Goal: Use online tool/utility: Utilize a website feature to perform a specific function

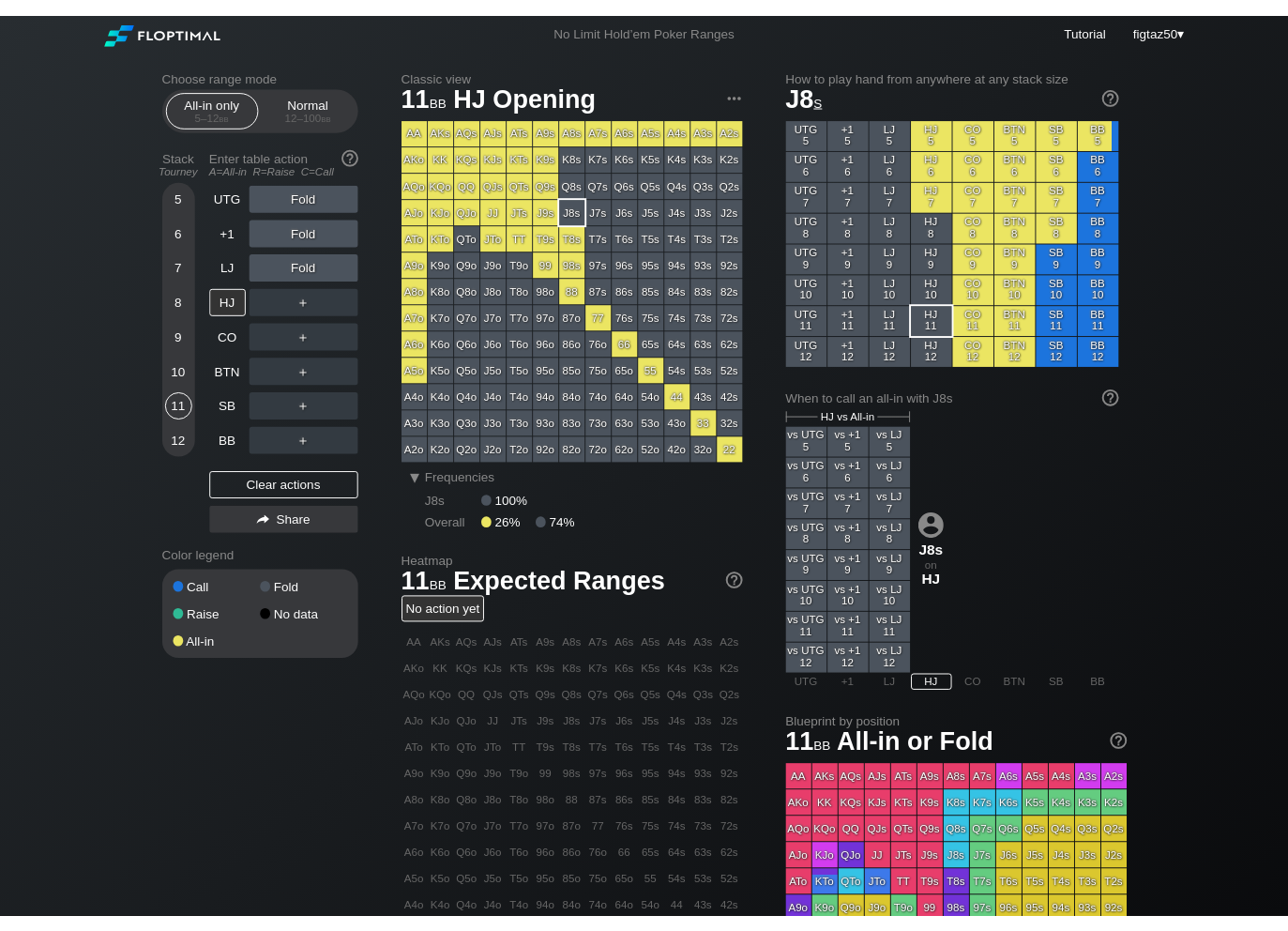
scroll to position [2, 0]
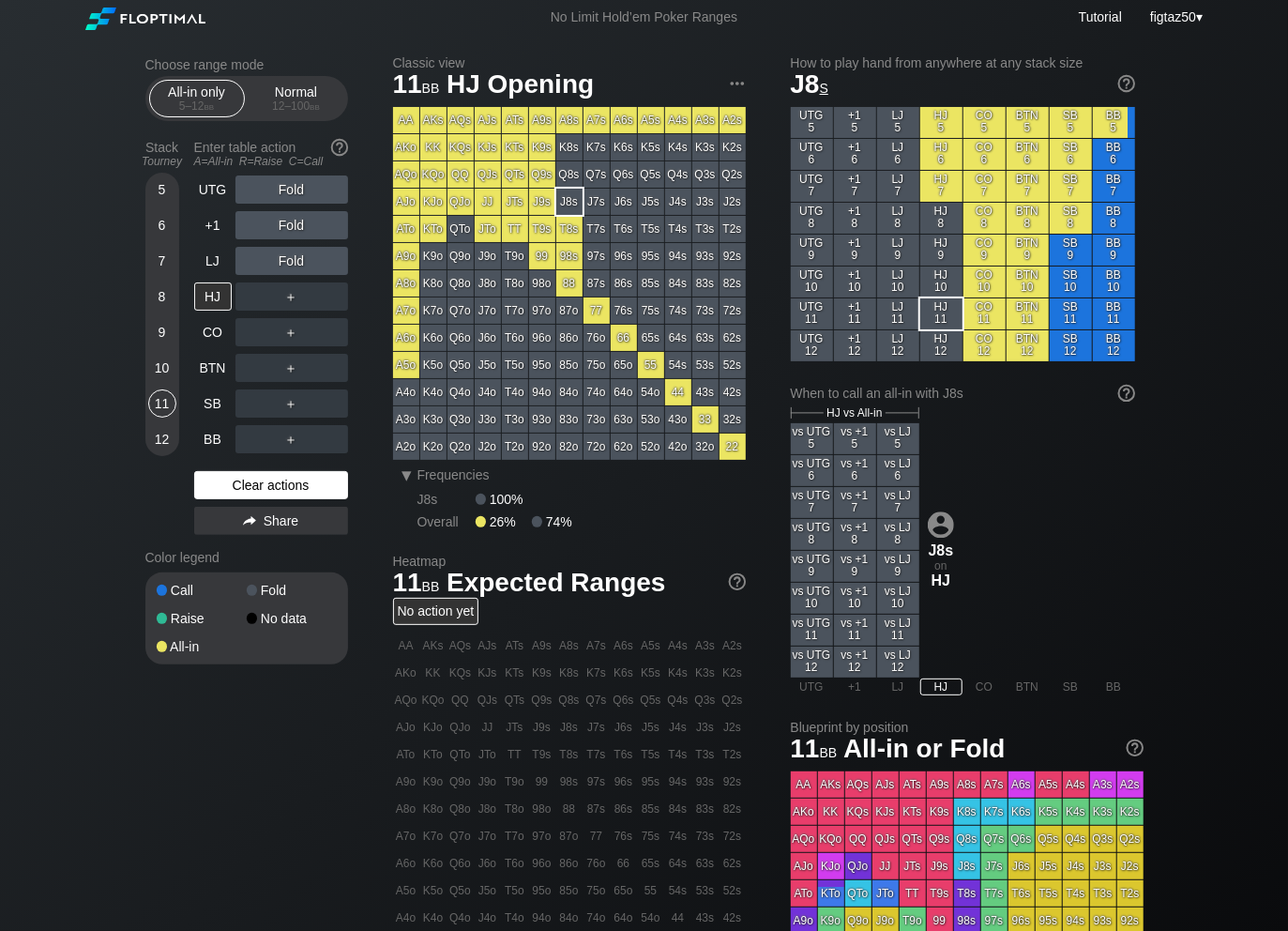
click at [236, 485] on div "Clear actions" at bounding box center [271, 485] width 154 height 29
click at [235, 485] on div "Clear actions" at bounding box center [271, 485] width 154 height 29
click at [296, 107] on div "12 – 100 bb" at bounding box center [296, 106] width 79 height 13
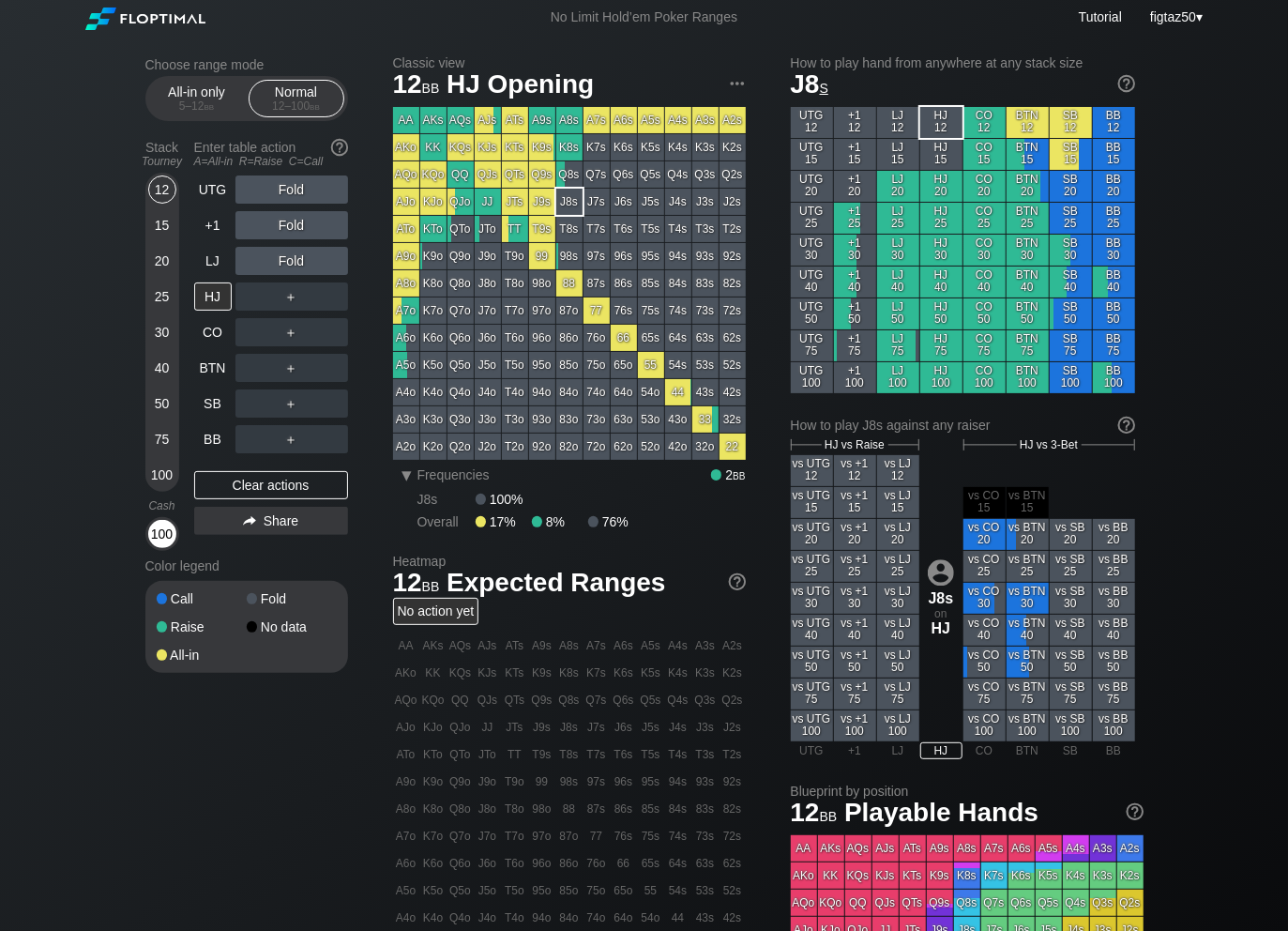
click at [164, 540] on div "100" at bounding box center [163, 534] width 29 height 29
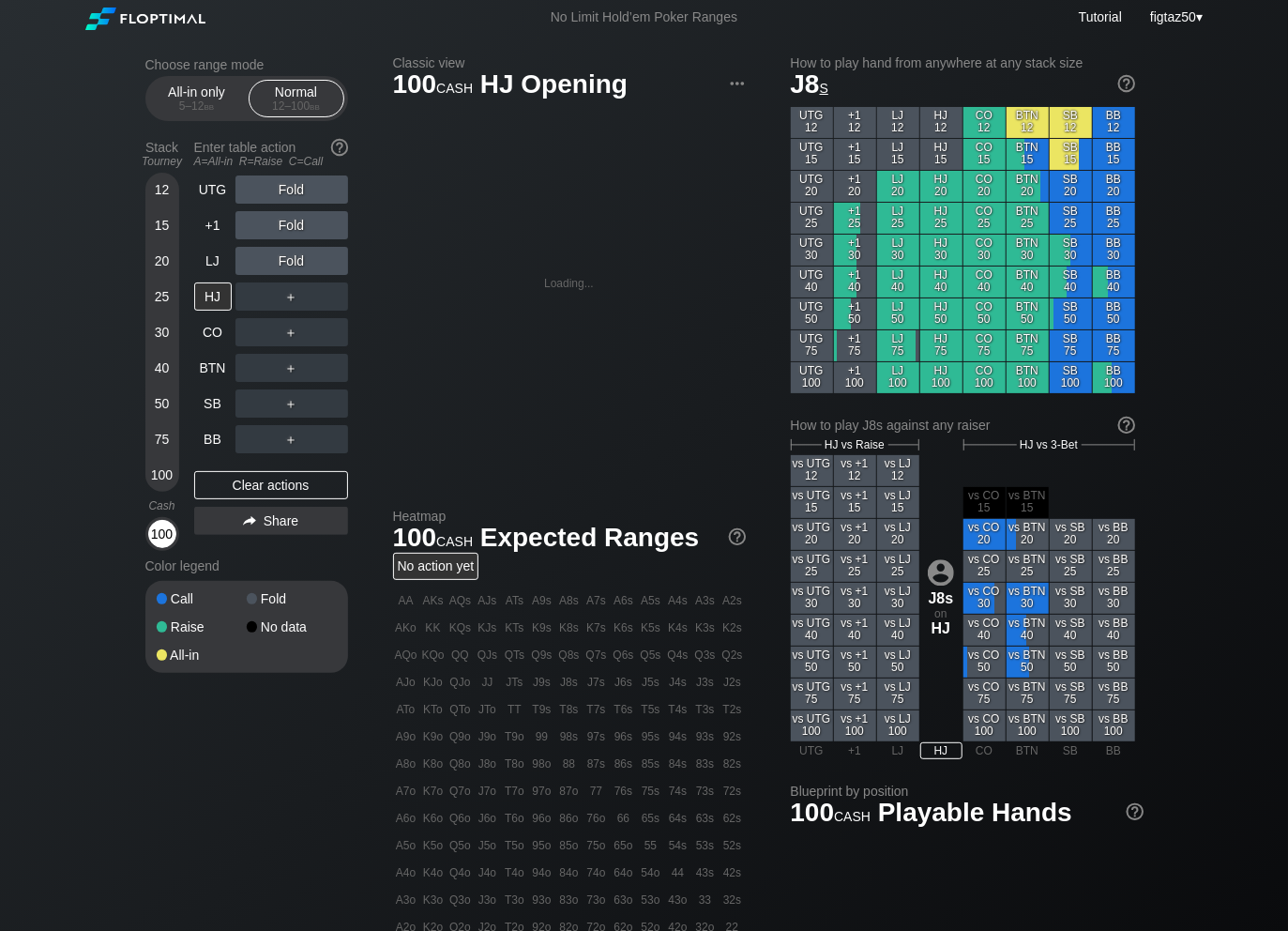
click at [164, 540] on div "100" at bounding box center [163, 534] width 29 height 29
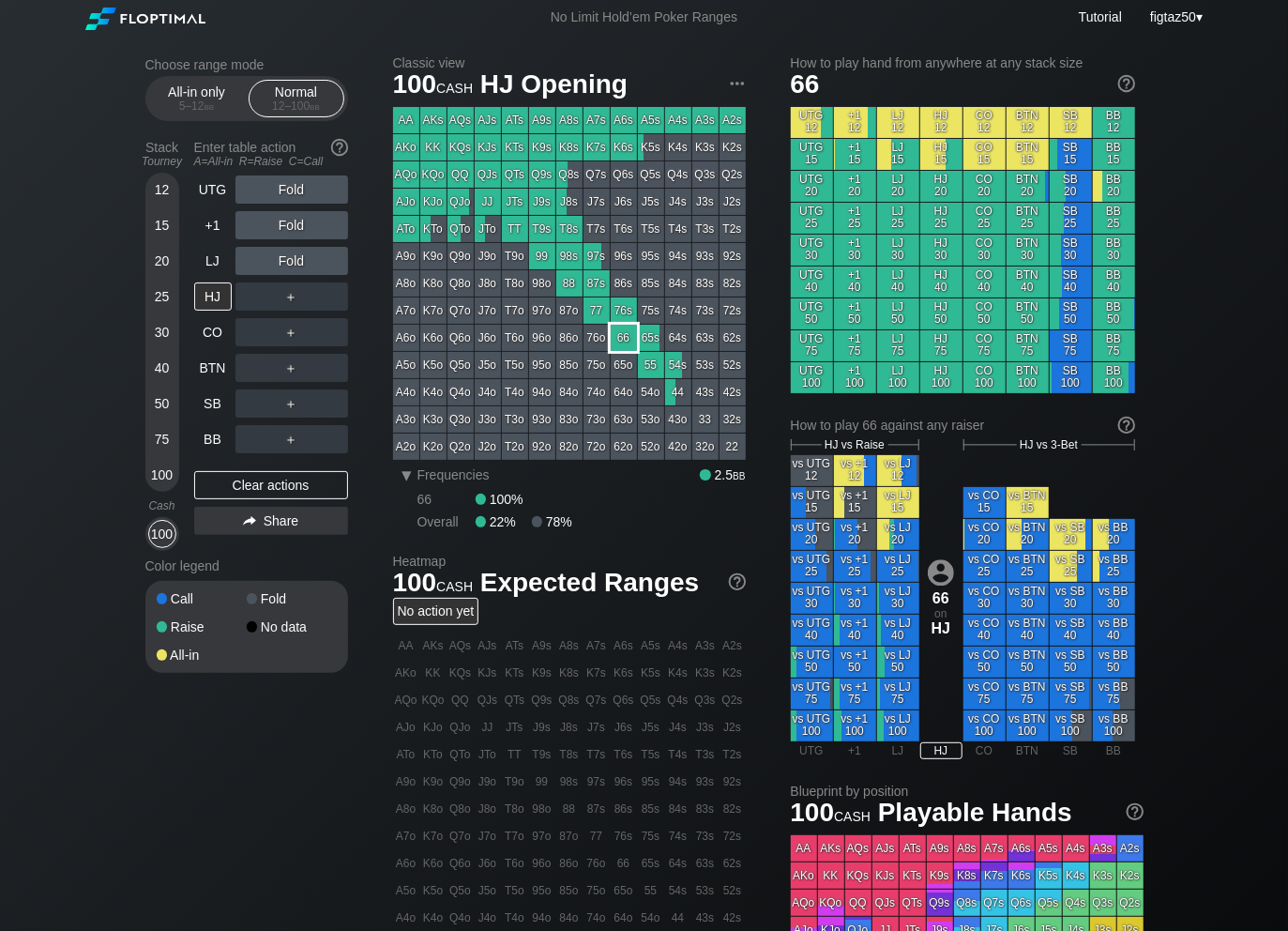
click at [623, 341] on div "66" at bounding box center [624, 338] width 27 height 27
click at [214, 296] on div "HJ" at bounding box center [212, 297] width 37 height 29
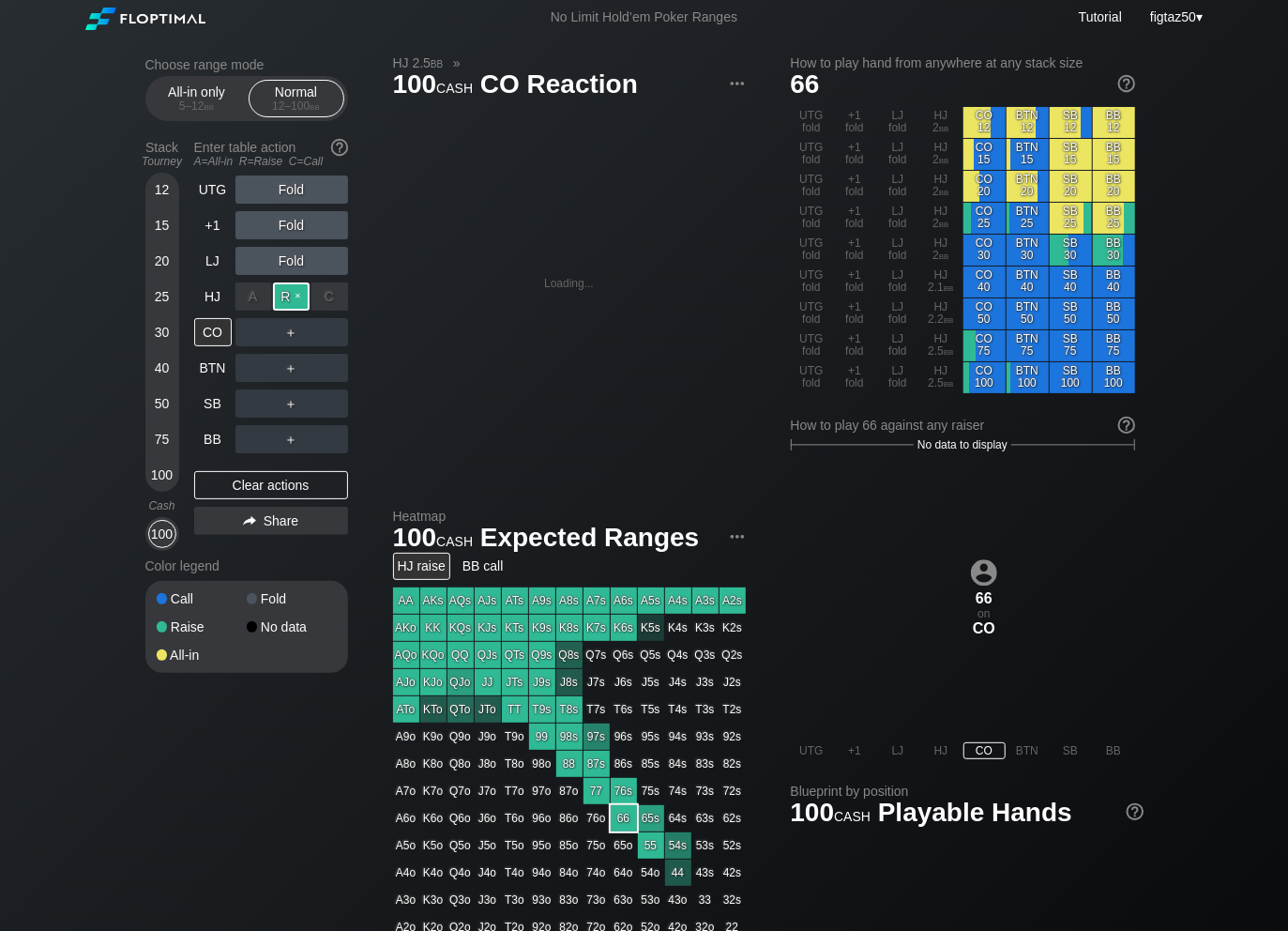
click at [297, 295] on div "R ✕" at bounding box center [291, 297] width 36 height 29
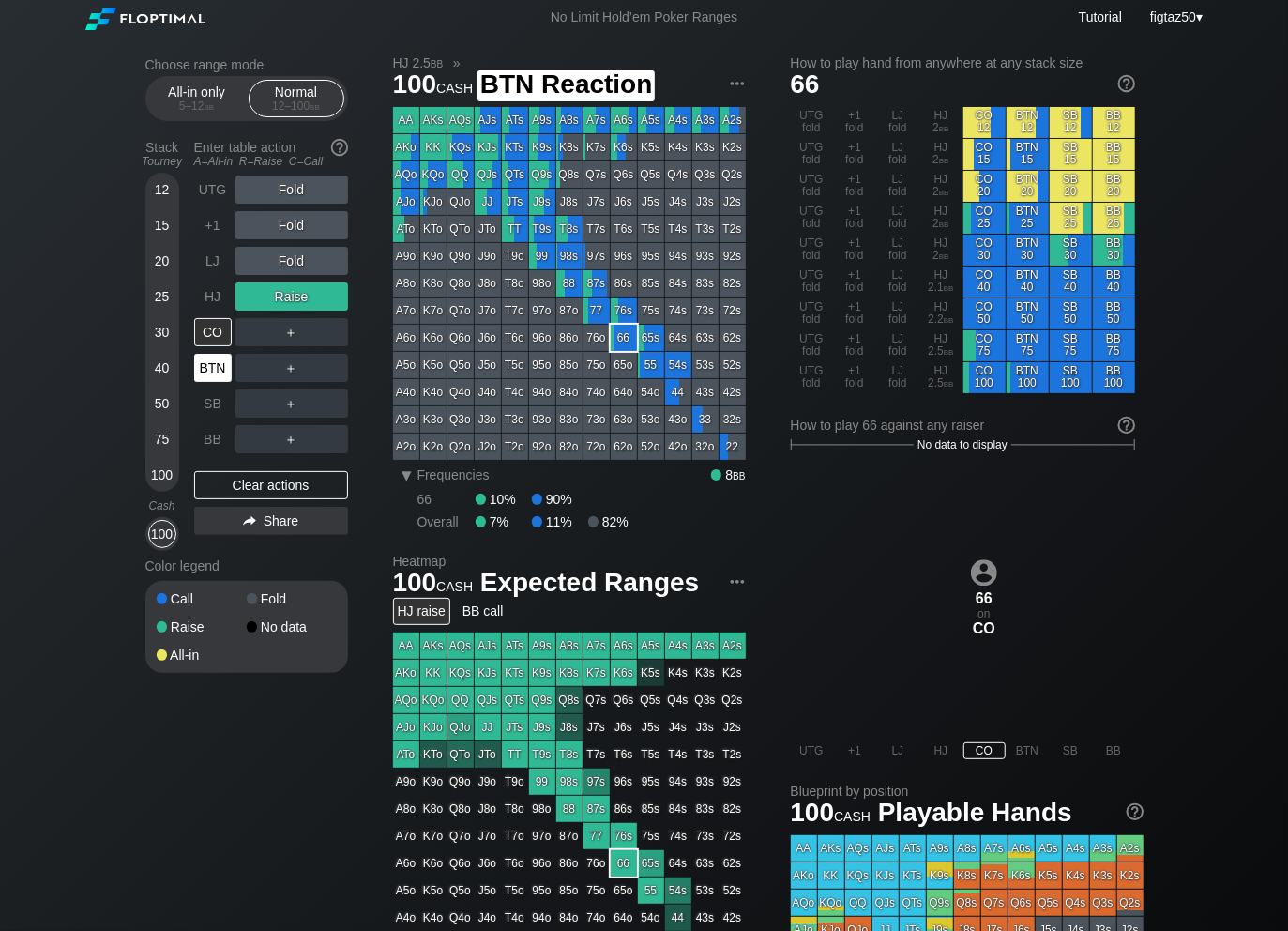
click at [223, 366] on div "BTN" at bounding box center [212, 368] width 37 height 29
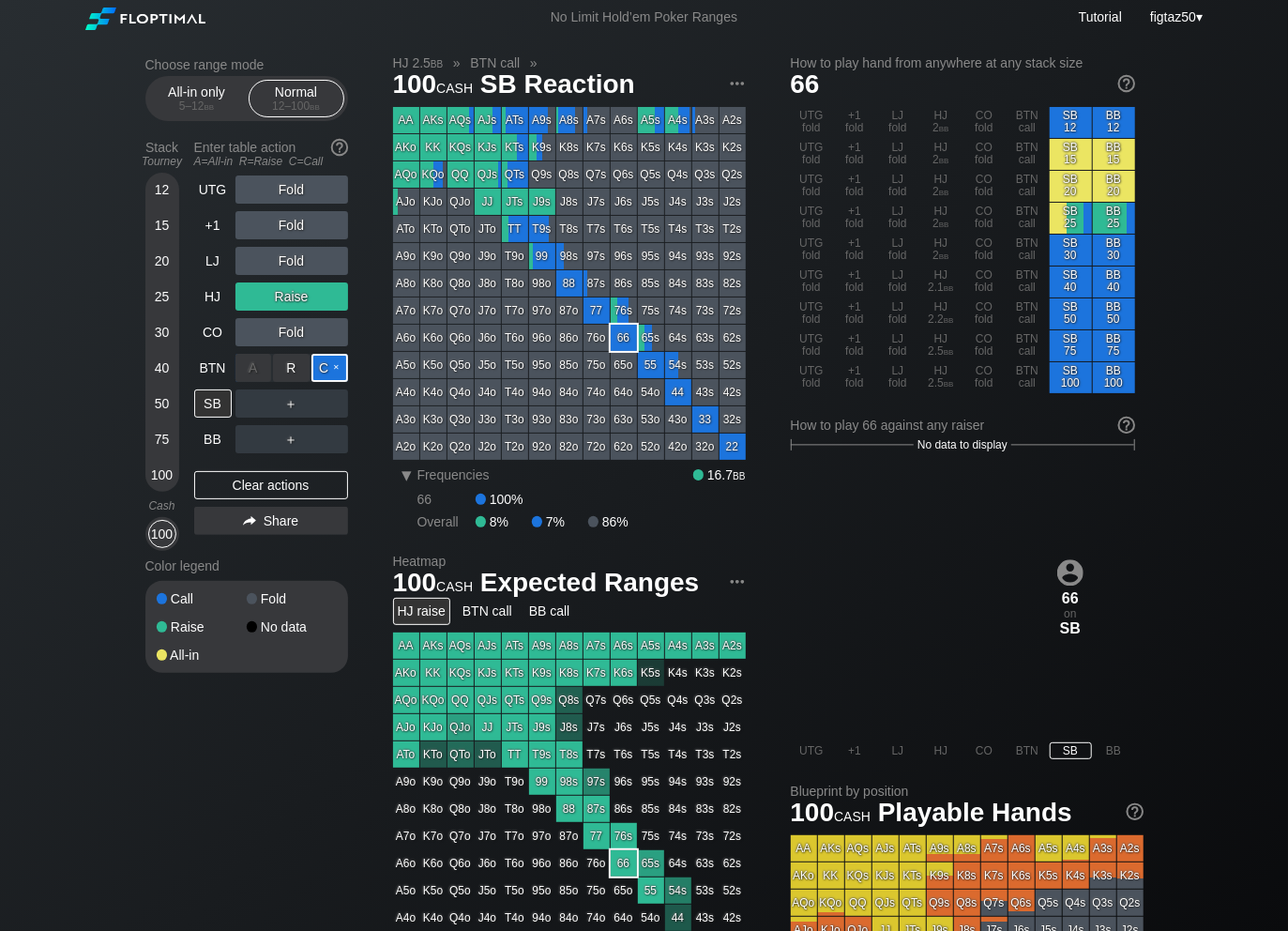
click at [337, 366] on div "C ✕" at bounding box center [329, 368] width 36 height 29
click at [286, 482] on div "Clear actions" at bounding box center [271, 485] width 154 height 29
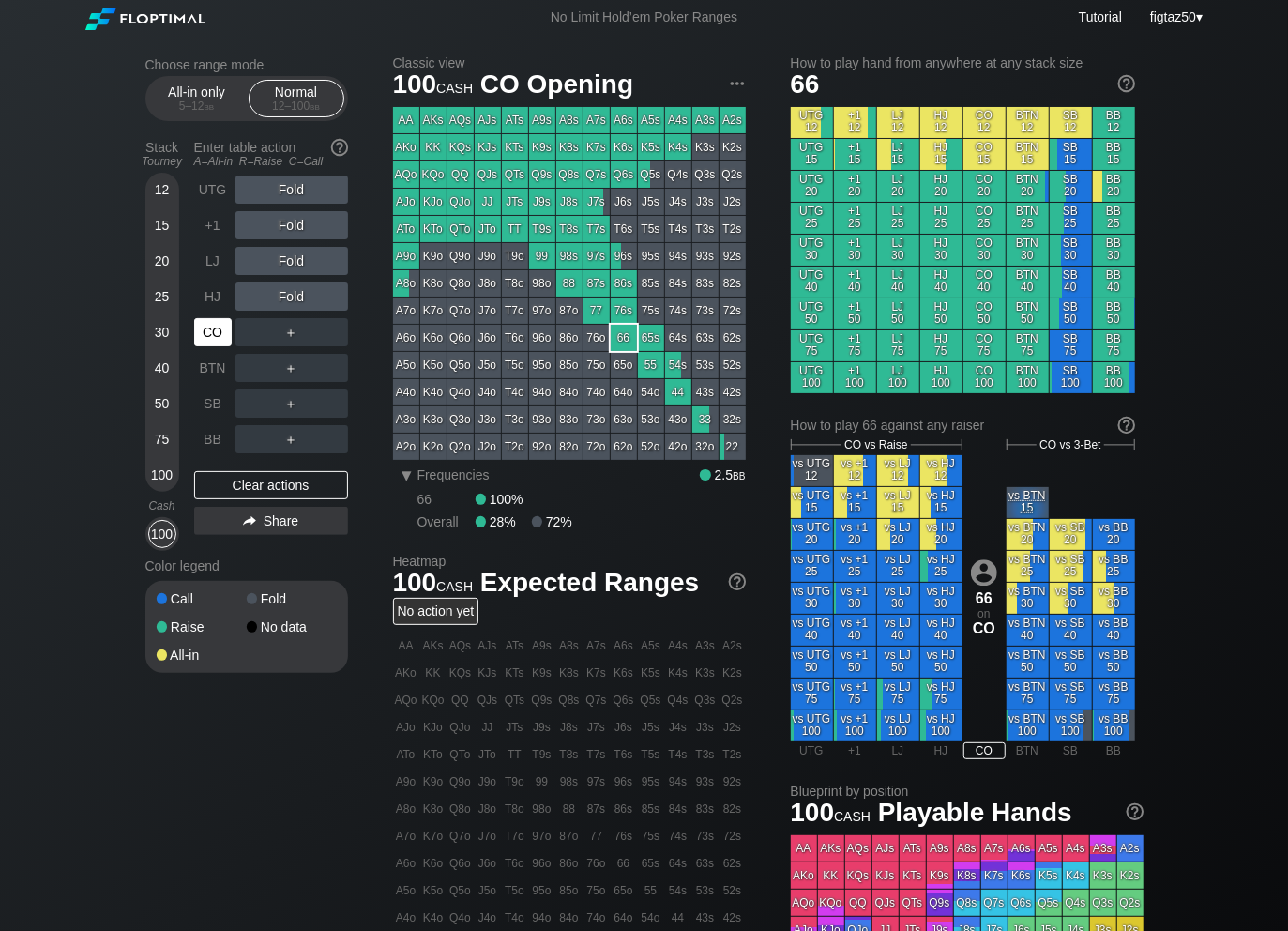
click at [210, 327] on div "CO" at bounding box center [212, 332] width 37 height 29
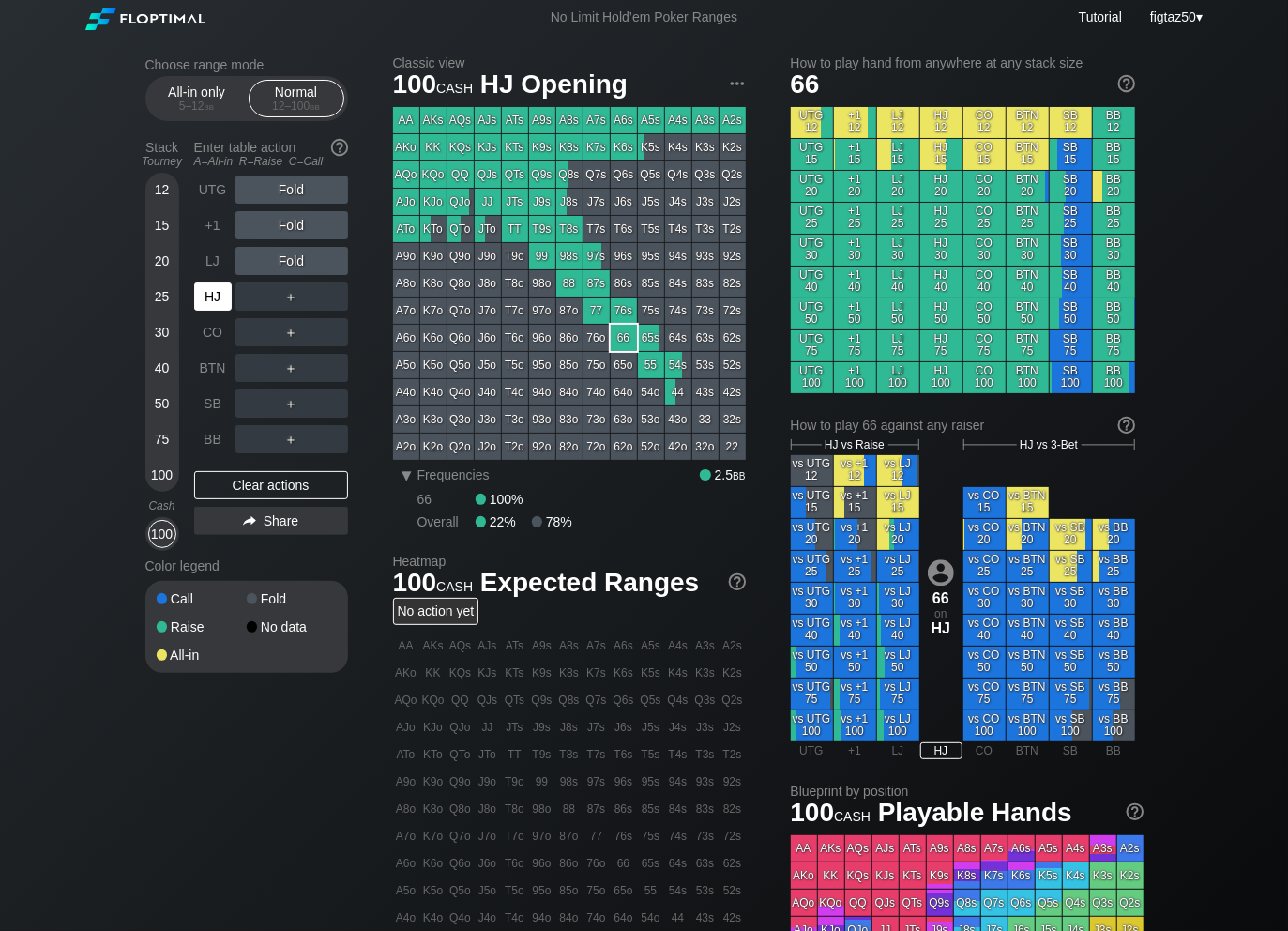
click at [208, 297] on div "HJ" at bounding box center [212, 297] width 37 height 29
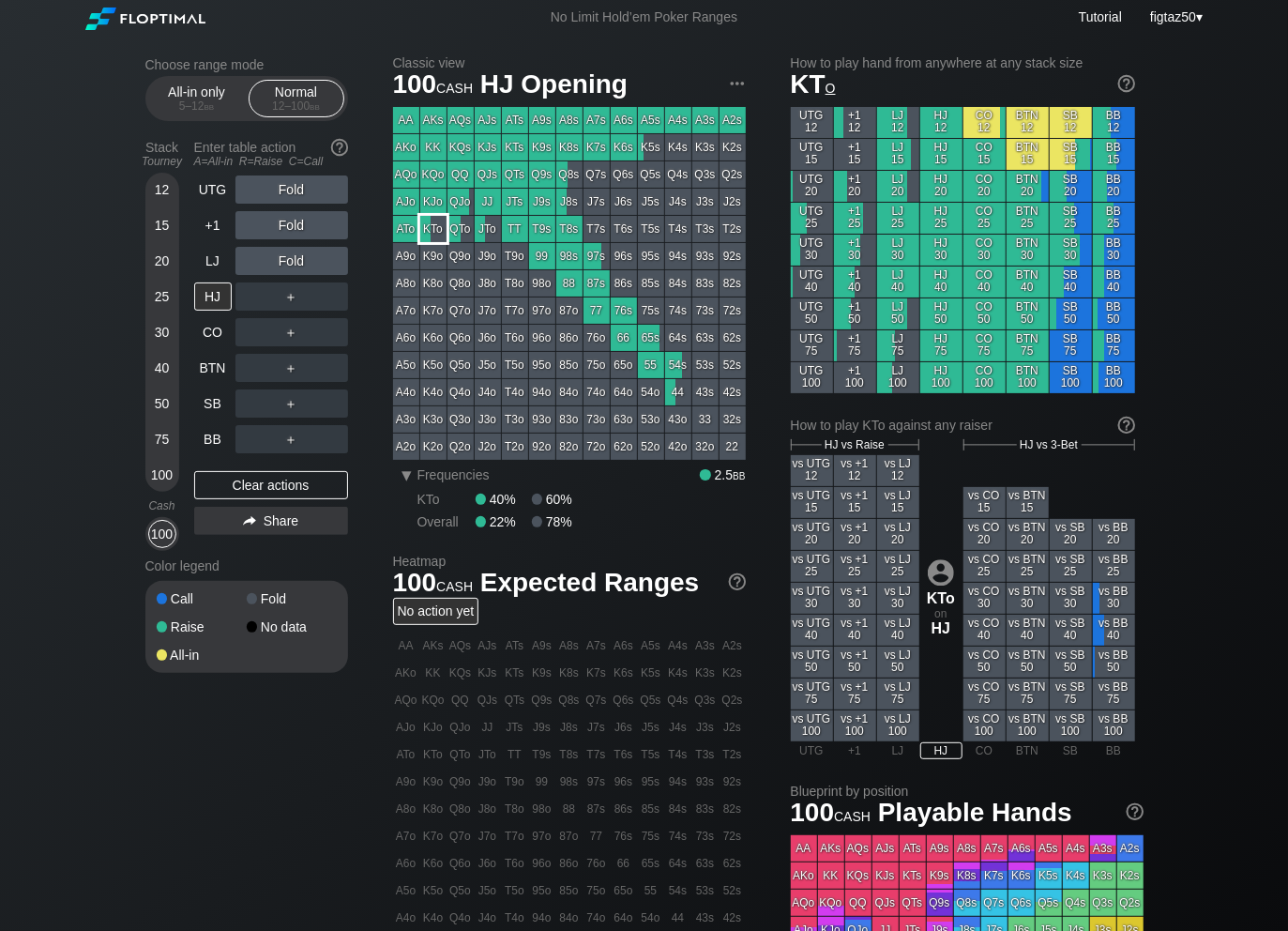
click at [436, 230] on div "KTo" at bounding box center [434, 229] width 27 height 27
click at [216, 302] on div "HJ" at bounding box center [212, 297] width 37 height 29
click at [291, 301] on div "R ✕" at bounding box center [291, 297] width 36 height 29
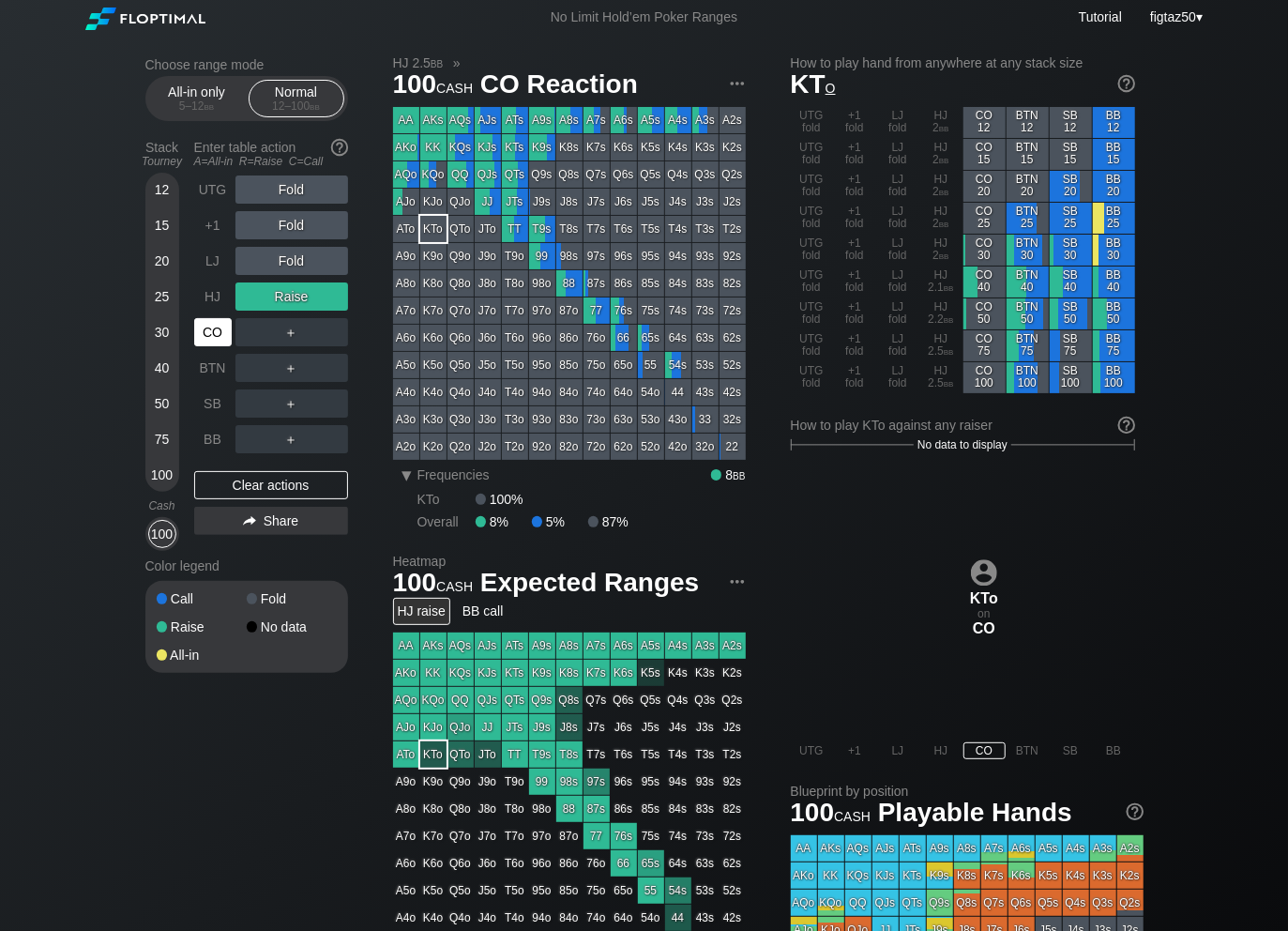
click at [205, 338] on div "CO" at bounding box center [212, 332] width 37 height 29
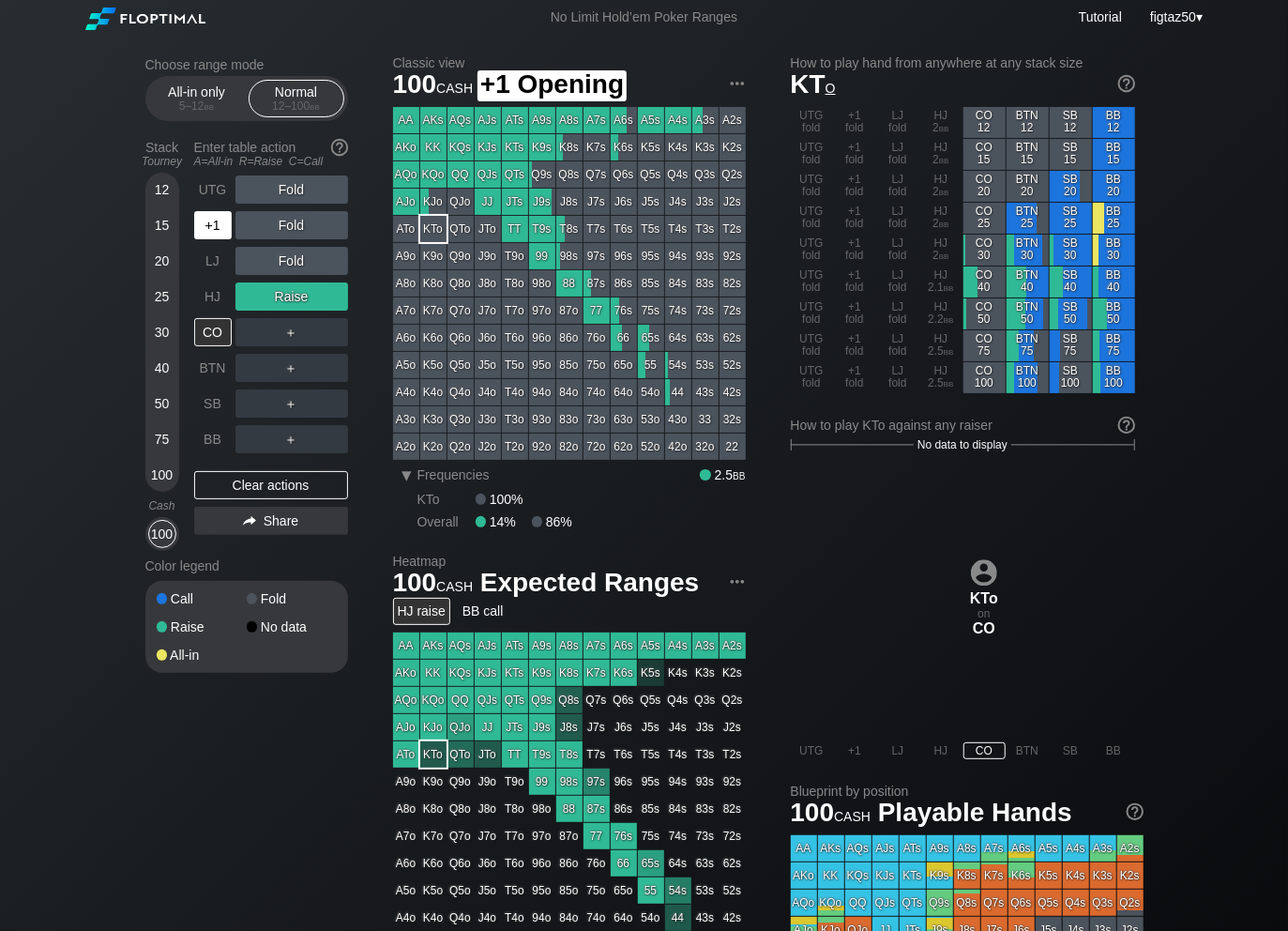
click at [220, 222] on div "+1" at bounding box center [212, 226] width 37 height 29
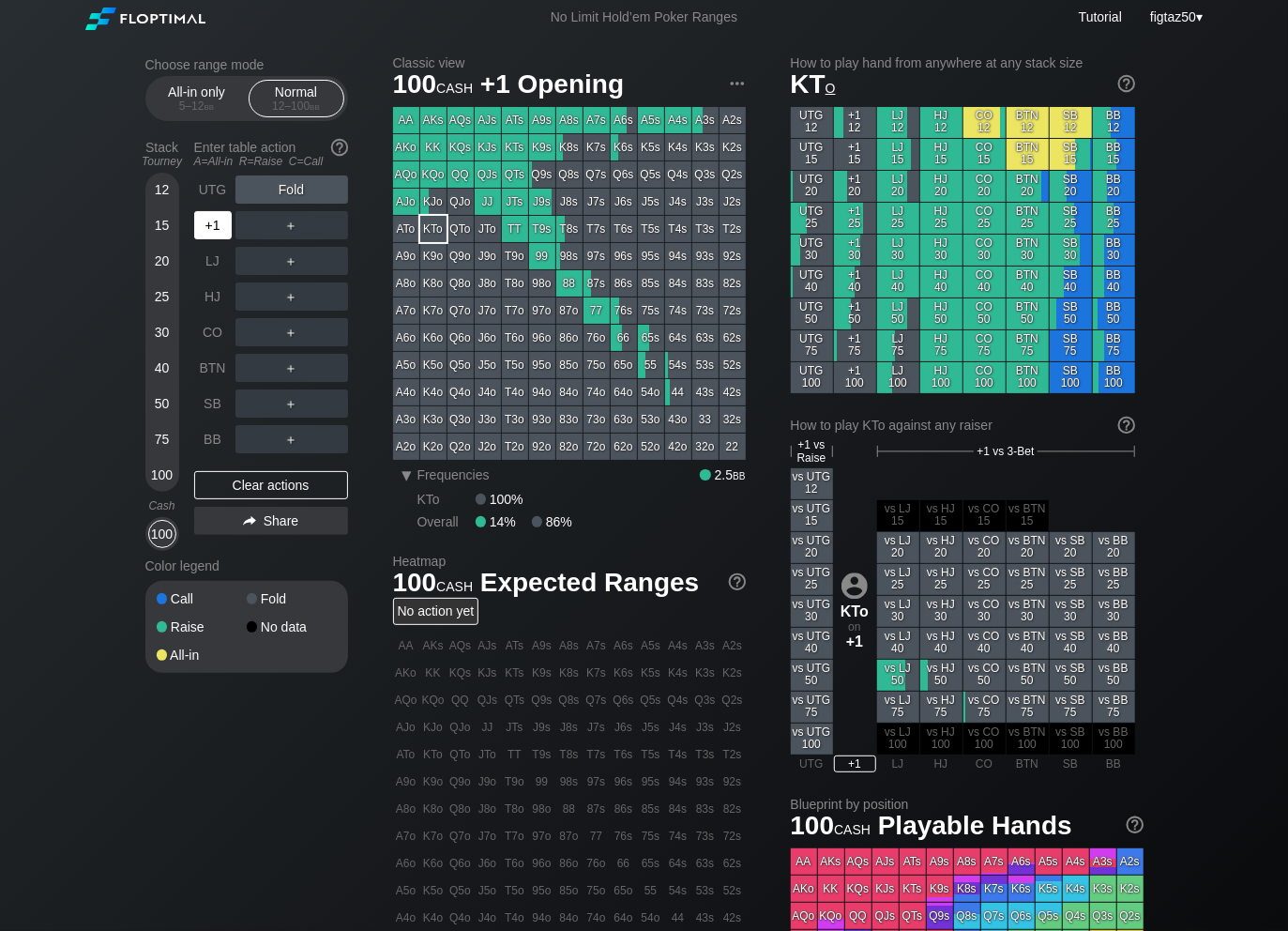
click at [220, 222] on div "+1" at bounding box center [212, 226] width 37 height 29
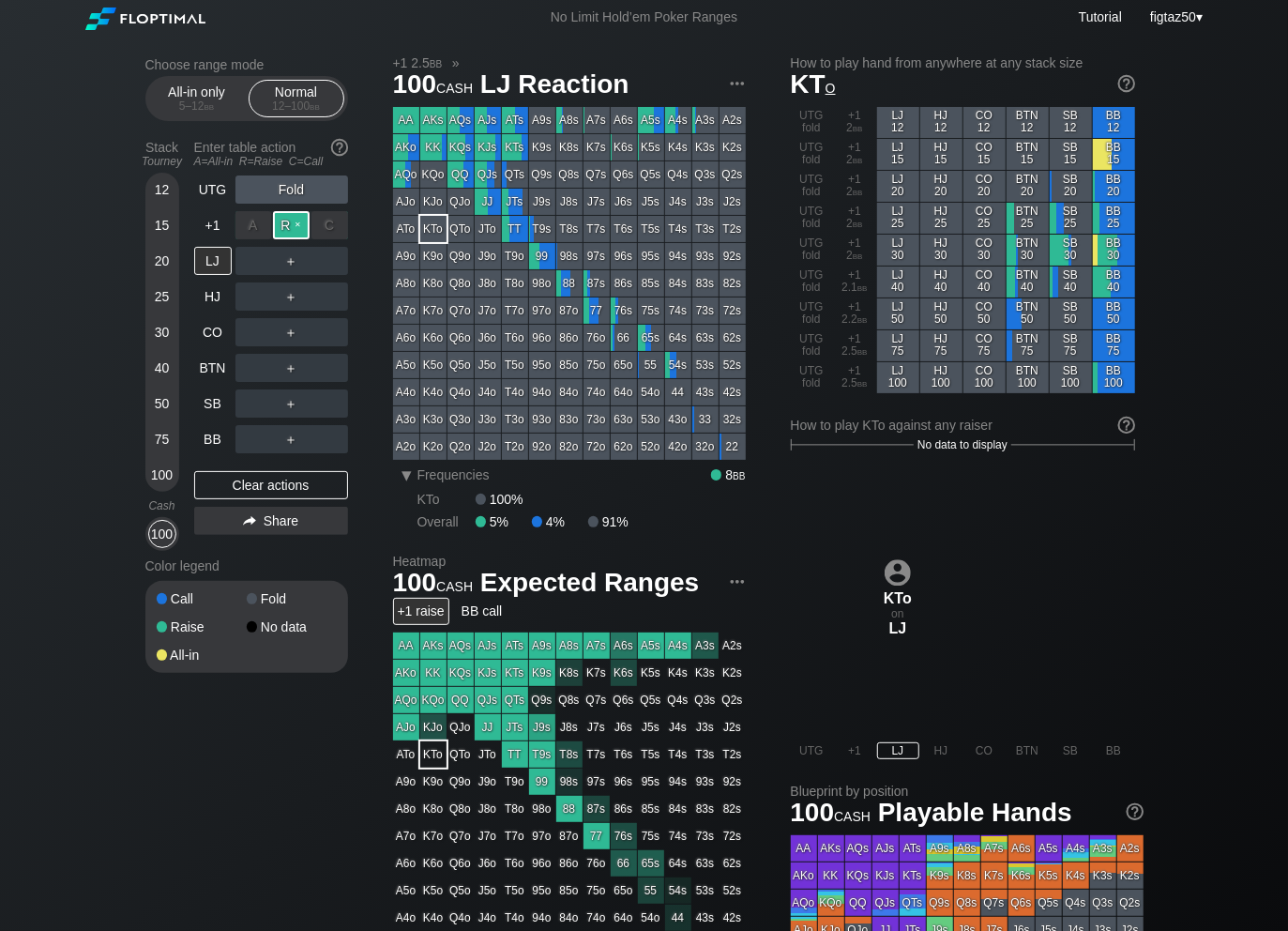
click at [292, 230] on div "R ✕" at bounding box center [291, 226] width 36 height 29
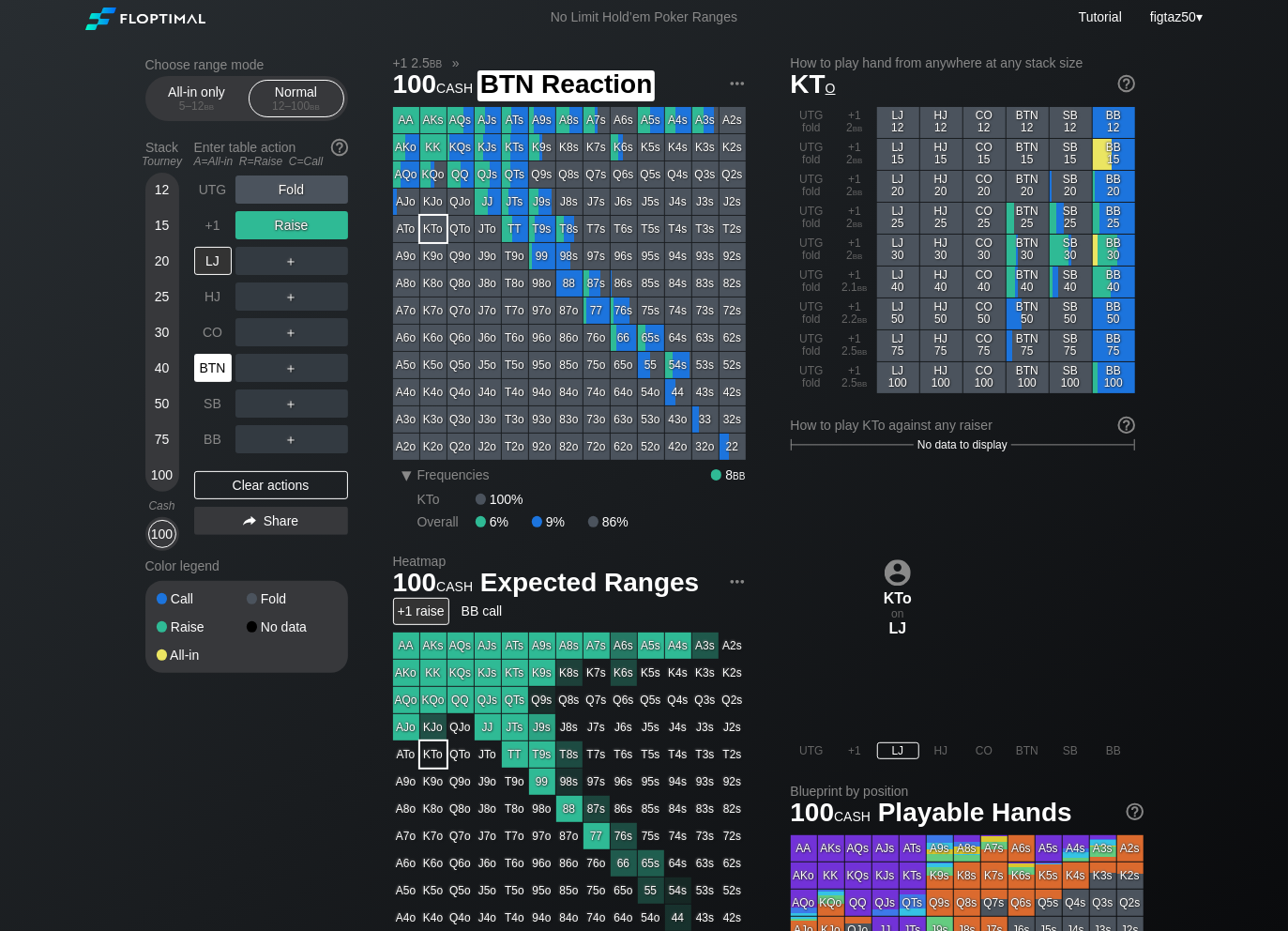
click at [218, 374] on div "BTN" at bounding box center [212, 368] width 37 height 29
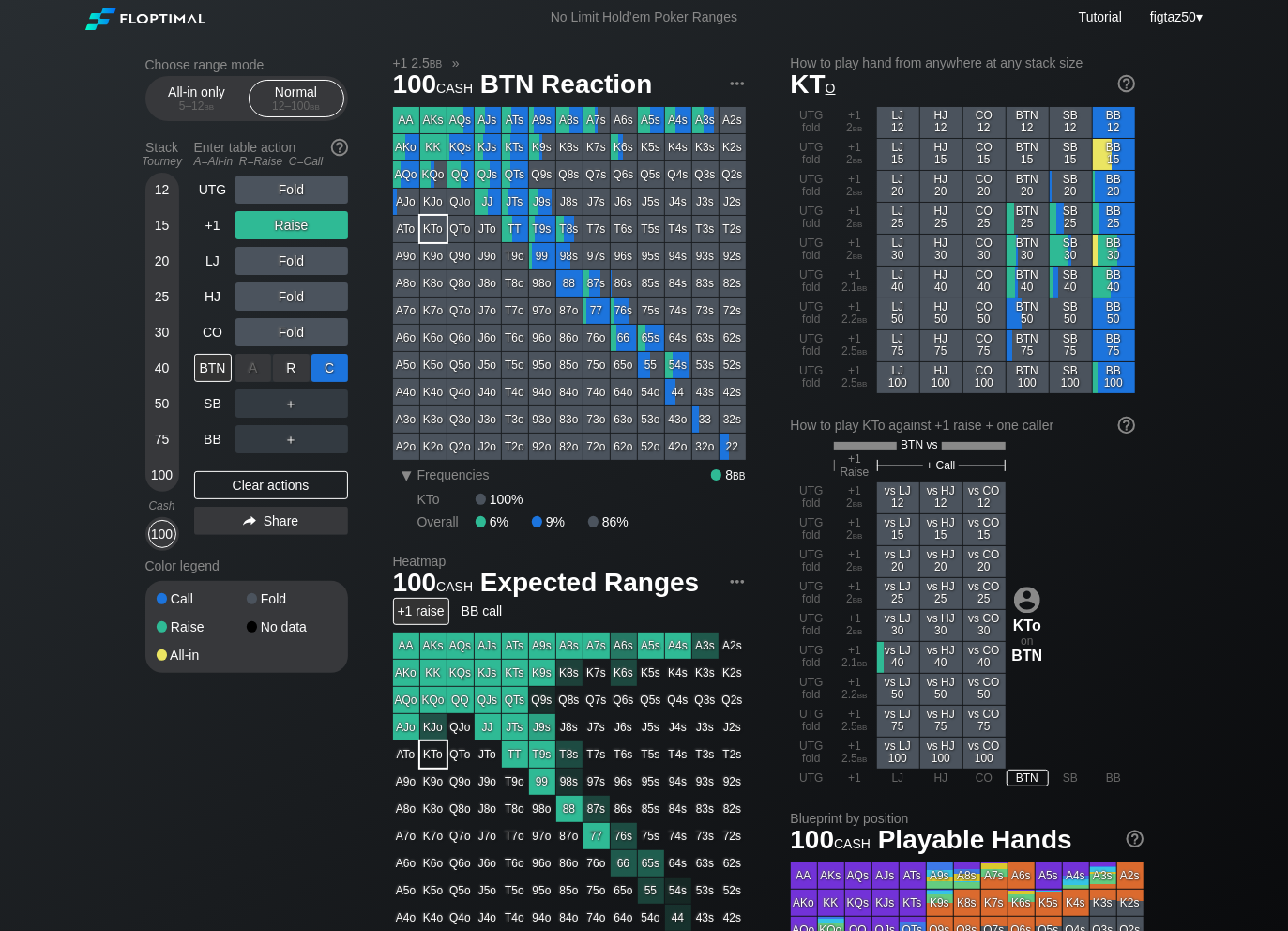
click at [327, 369] on div "C ✕" at bounding box center [329, 368] width 36 height 29
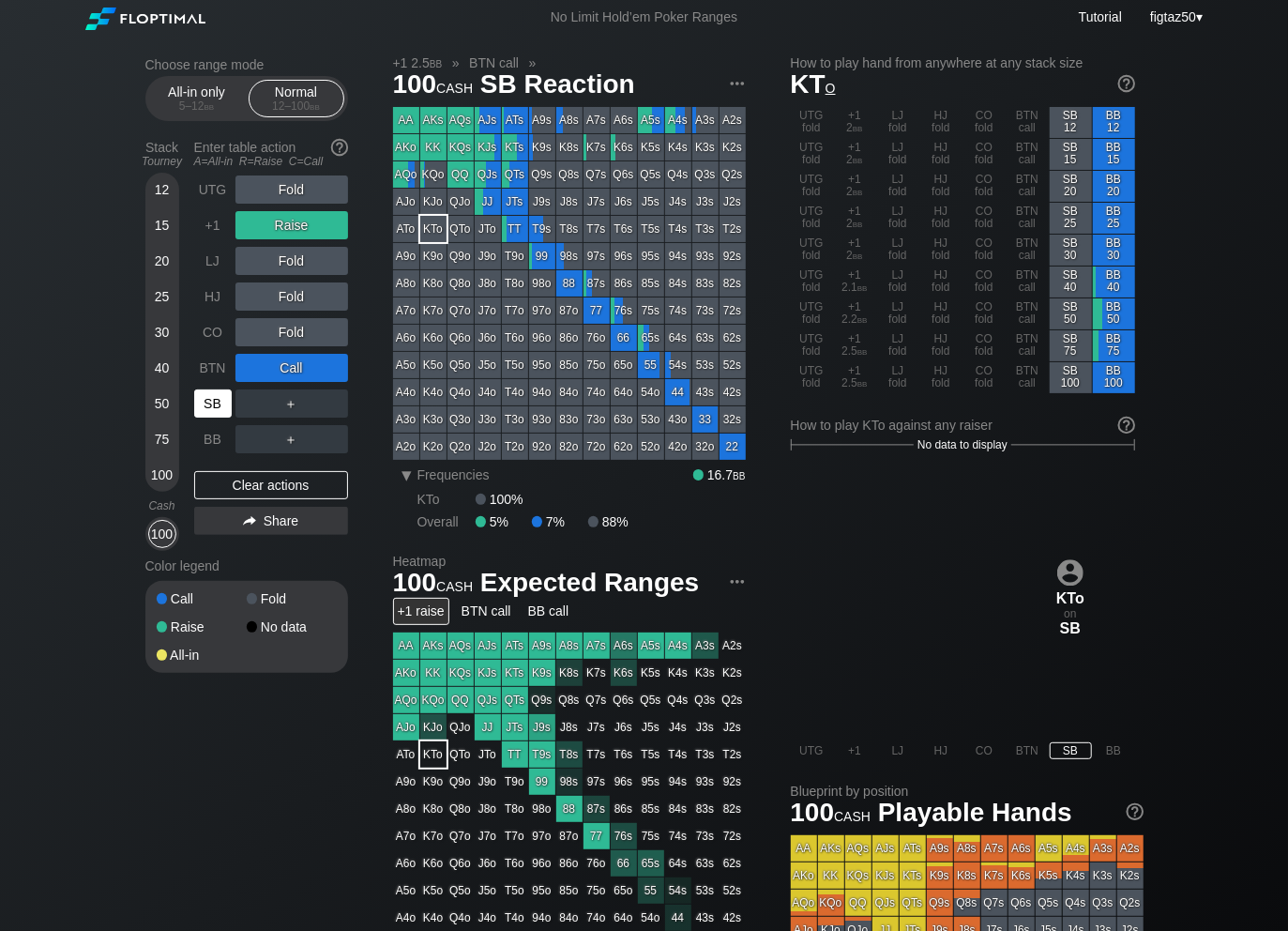
click at [213, 406] on div "SB" at bounding box center [212, 404] width 37 height 29
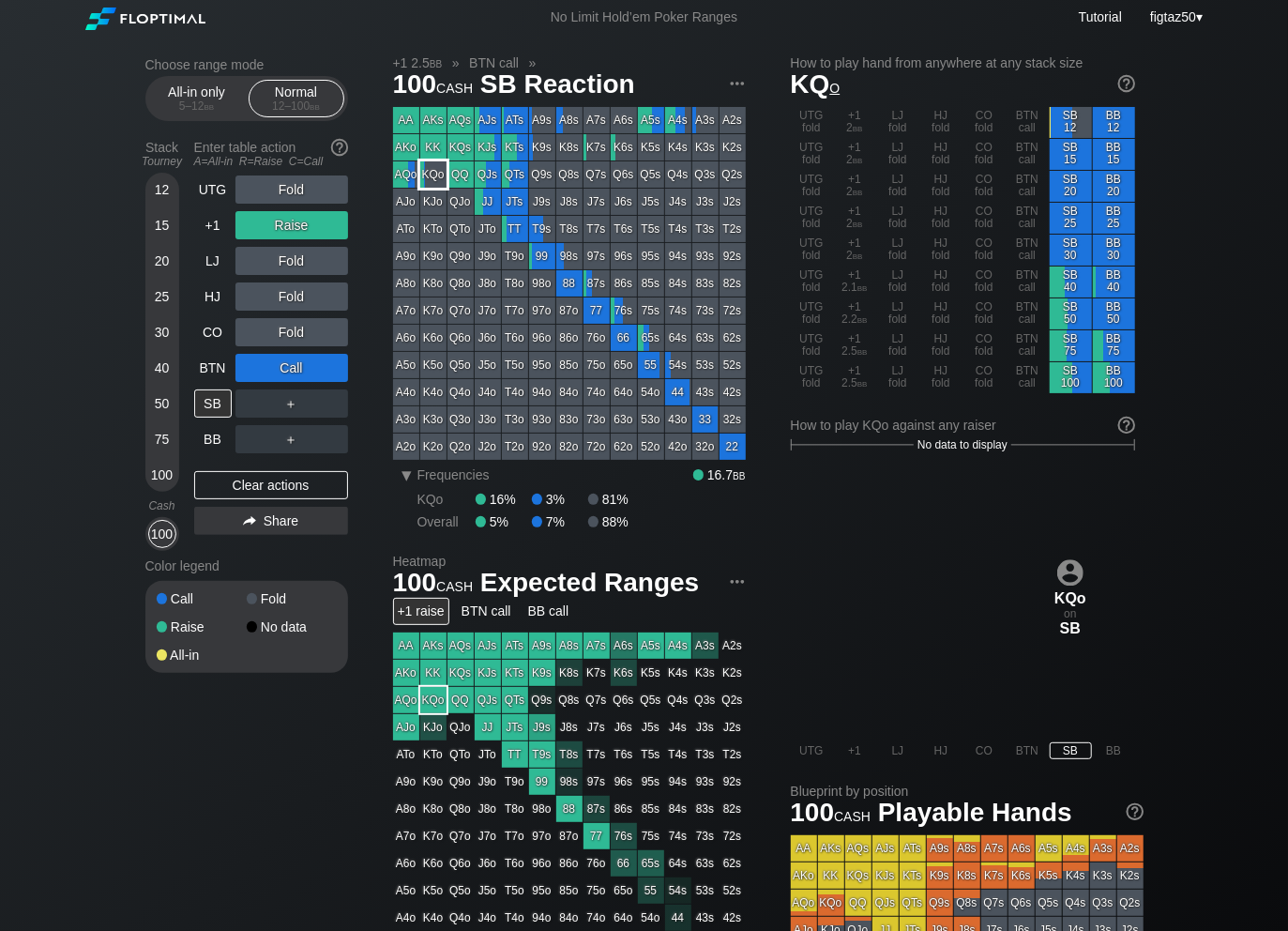
click at [439, 180] on div "KQo" at bounding box center [434, 175] width 27 height 27
click at [257, 482] on div "Clear actions" at bounding box center [271, 485] width 154 height 29
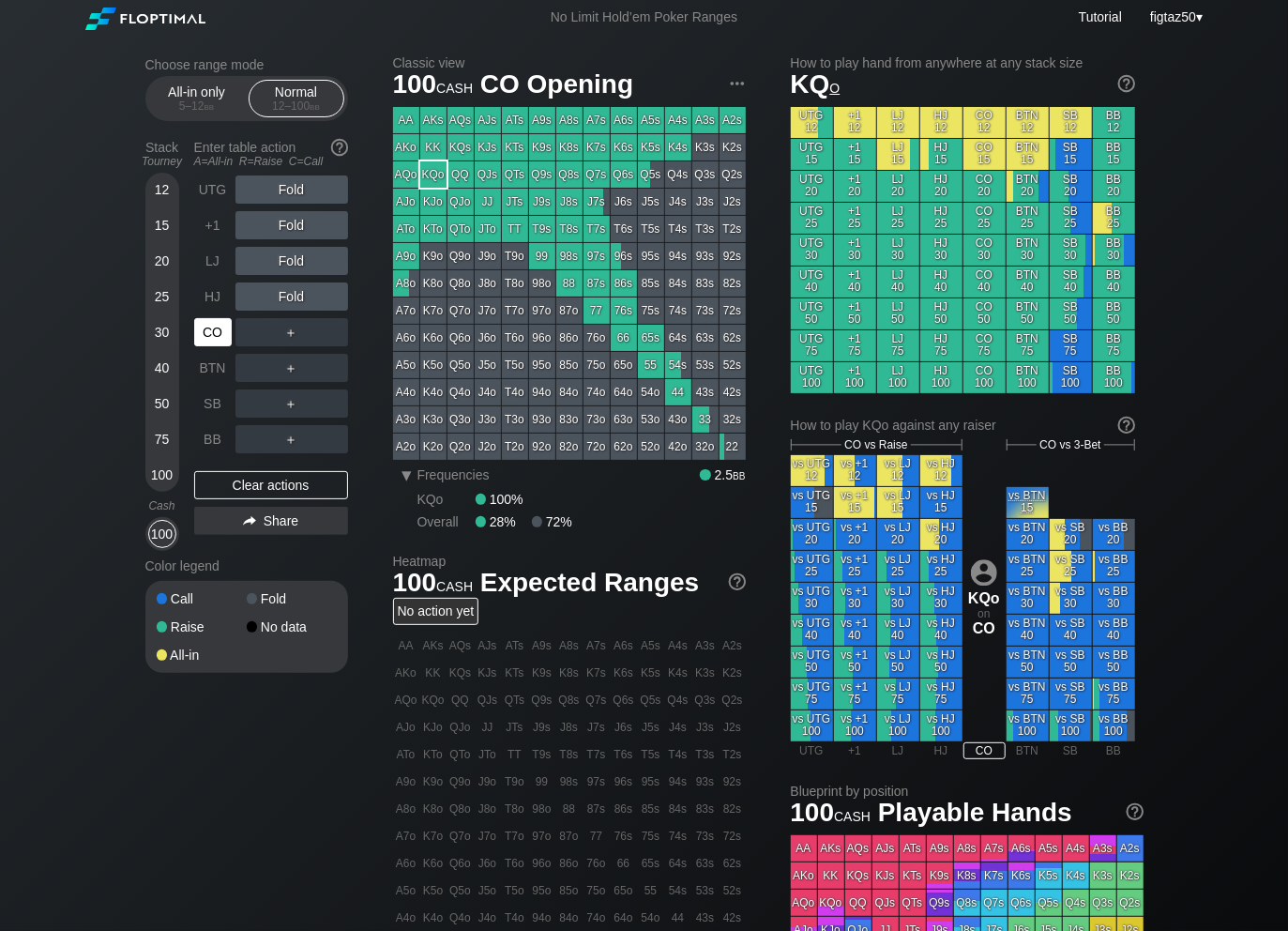
click at [213, 331] on div "CO" at bounding box center [212, 332] width 37 height 29
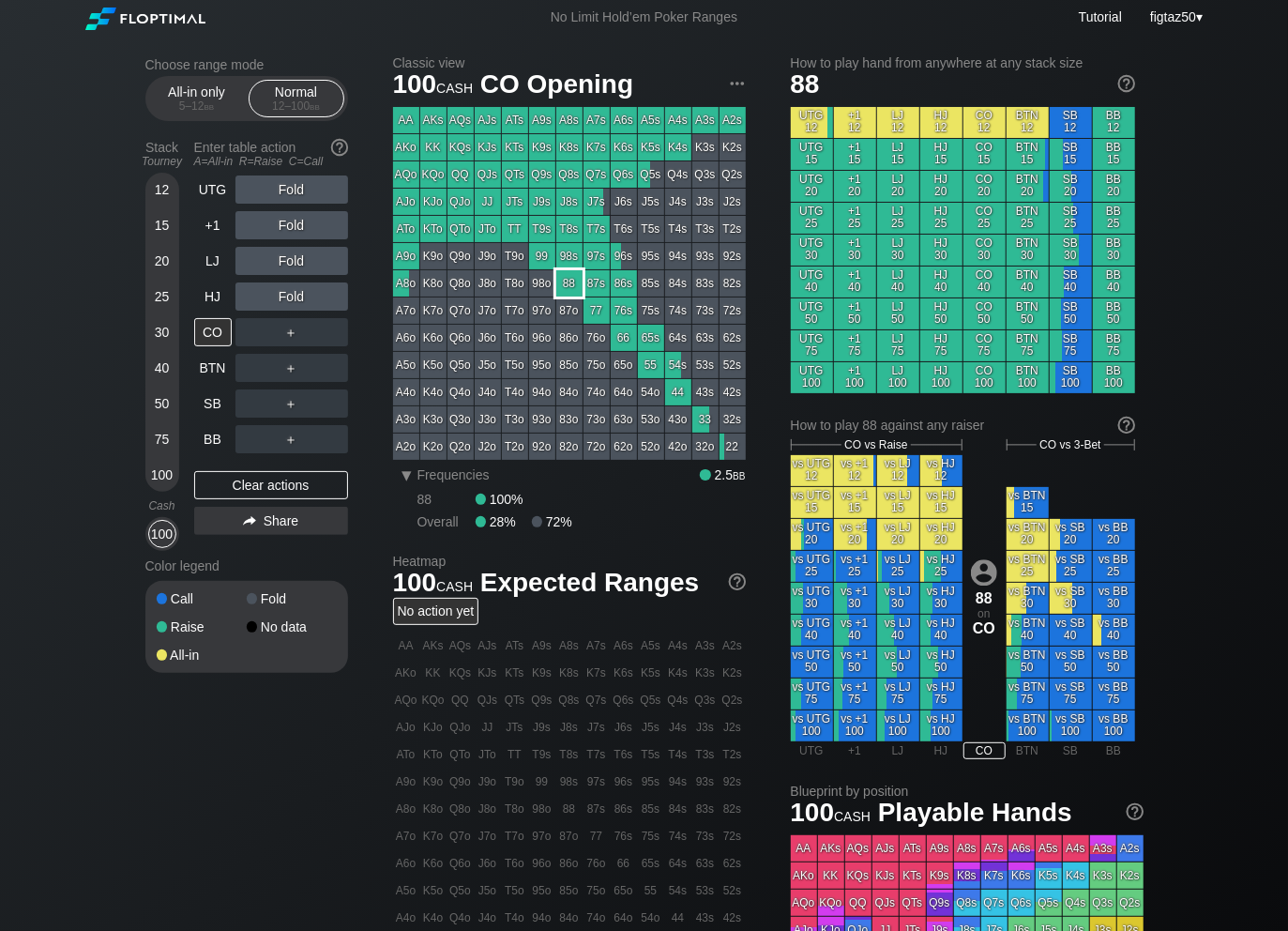
click at [573, 287] on div "88" at bounding box center [570, 284] width 27 height 27
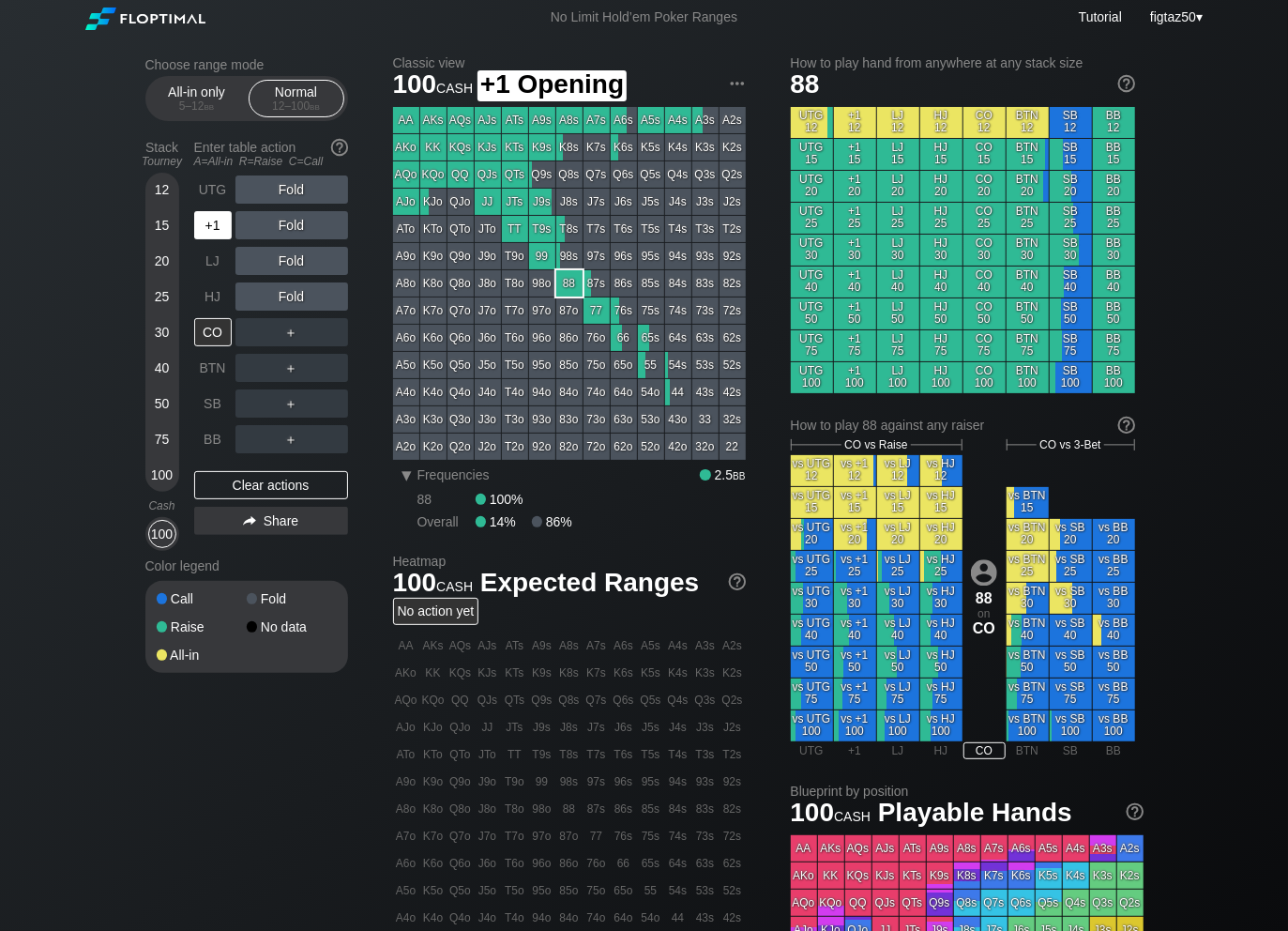
click at [218, 230] on div "+1" at bounding box center [212, 226] width 37 height 29
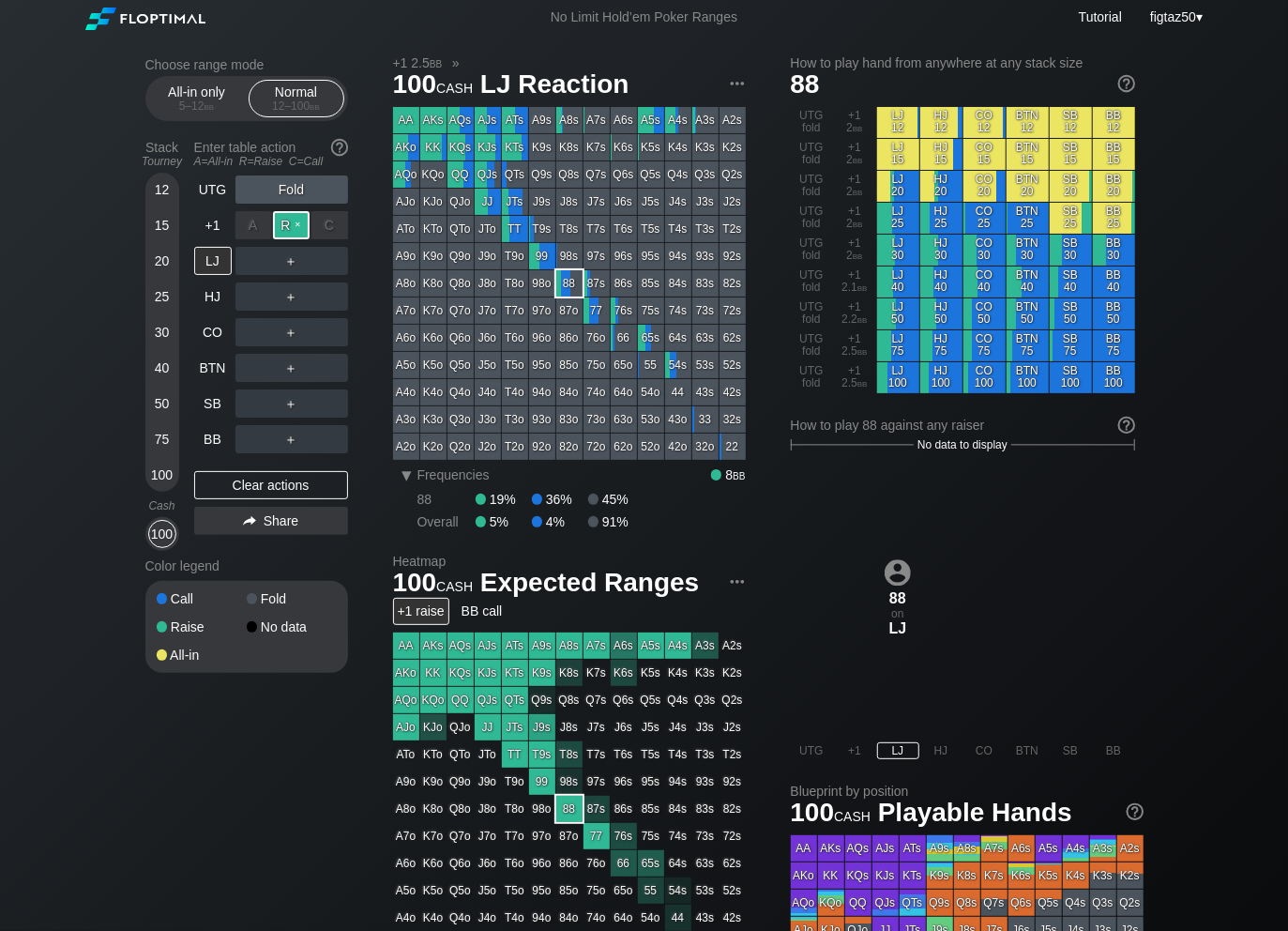
click at [287, 231] on div "R ✕" at bounding box center [291, 226] width 36 height 29
click at [207, 260] on div "LJ" at bounding box center [212, 261] width 37 height 29
click at [286, 259] on div "R ✕" at bounding box center [291, 261] width 36 height 29
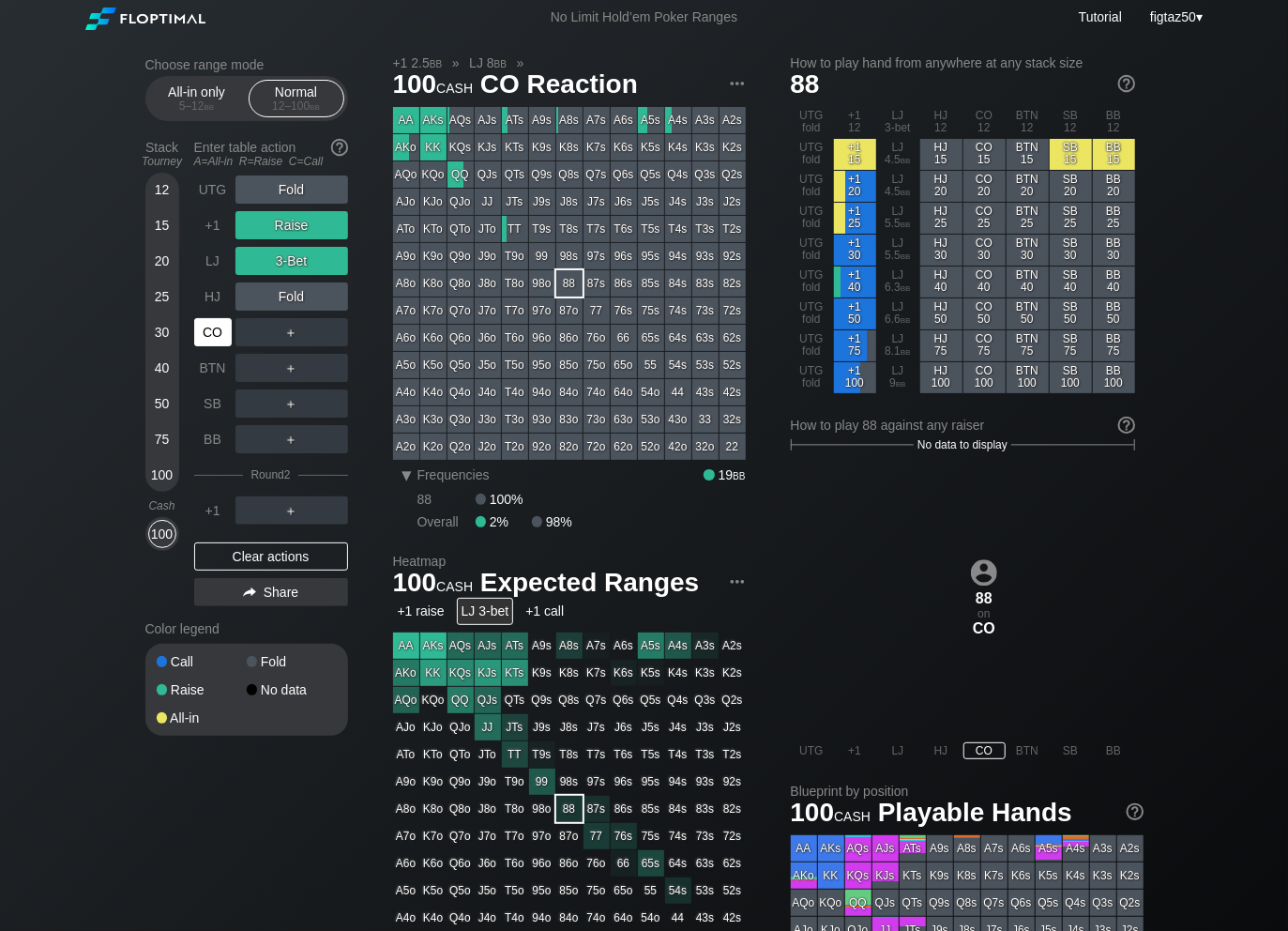
click at [215, 338] on div "CO" at bounding box center [212, 332] width 37 height 29
drag, startPoint x: 284, startPoint y: 560, endPoint x: 243, endPoint y: 496, distance: 76.0
click at [284, 560] on div "Clear actions" at bounding box center [271, 557] width 154 height 29
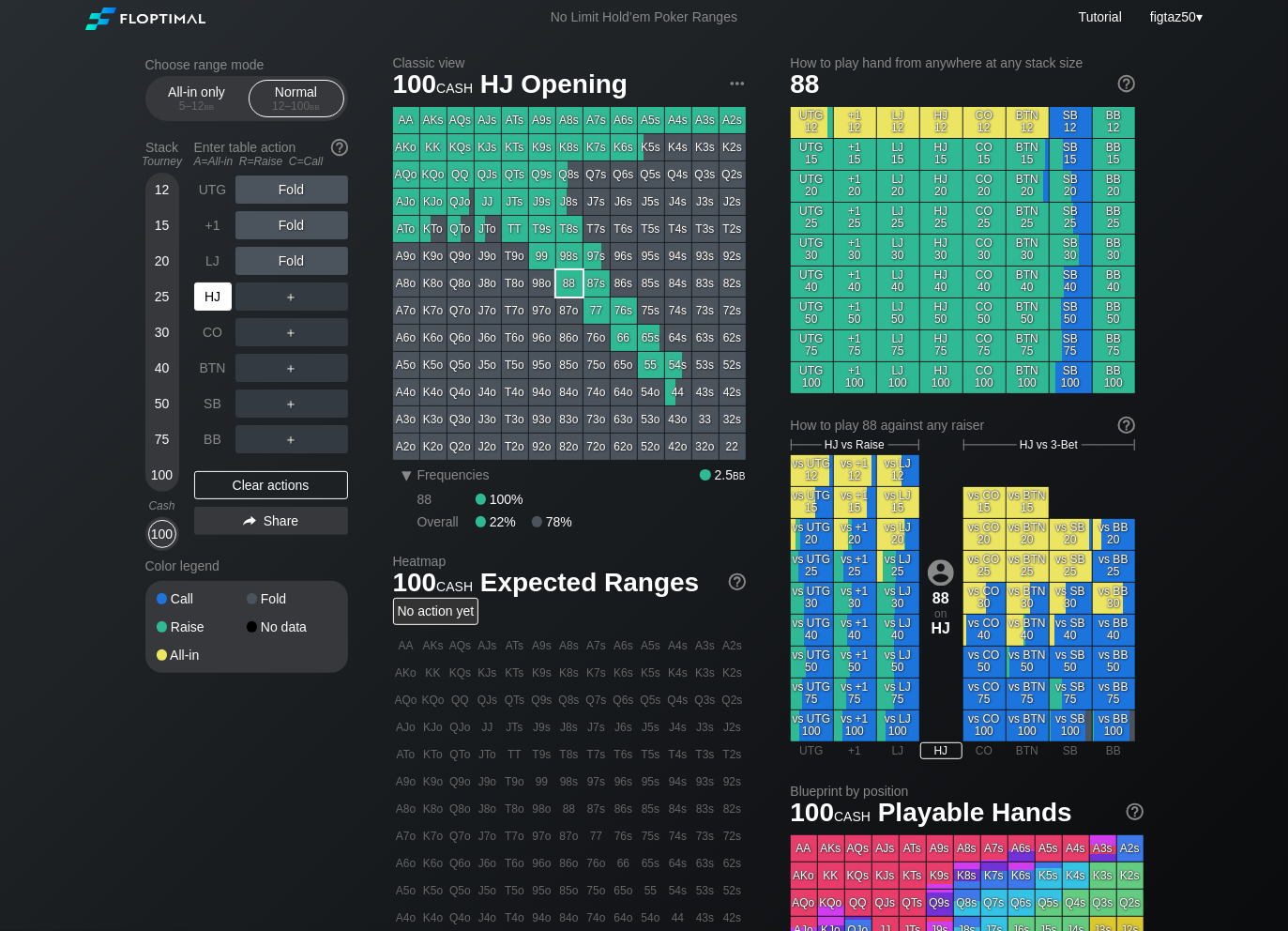
click at [205, 304] on div "HJ" at bounding box center [212, 297] width 37 height 29
click at [208, 304] on div "HJ" at bounding box center [212, 297] width 37 height 29
click at [427, 226] on div "KTo" at bounding box center [434, 228] width 27 height 27
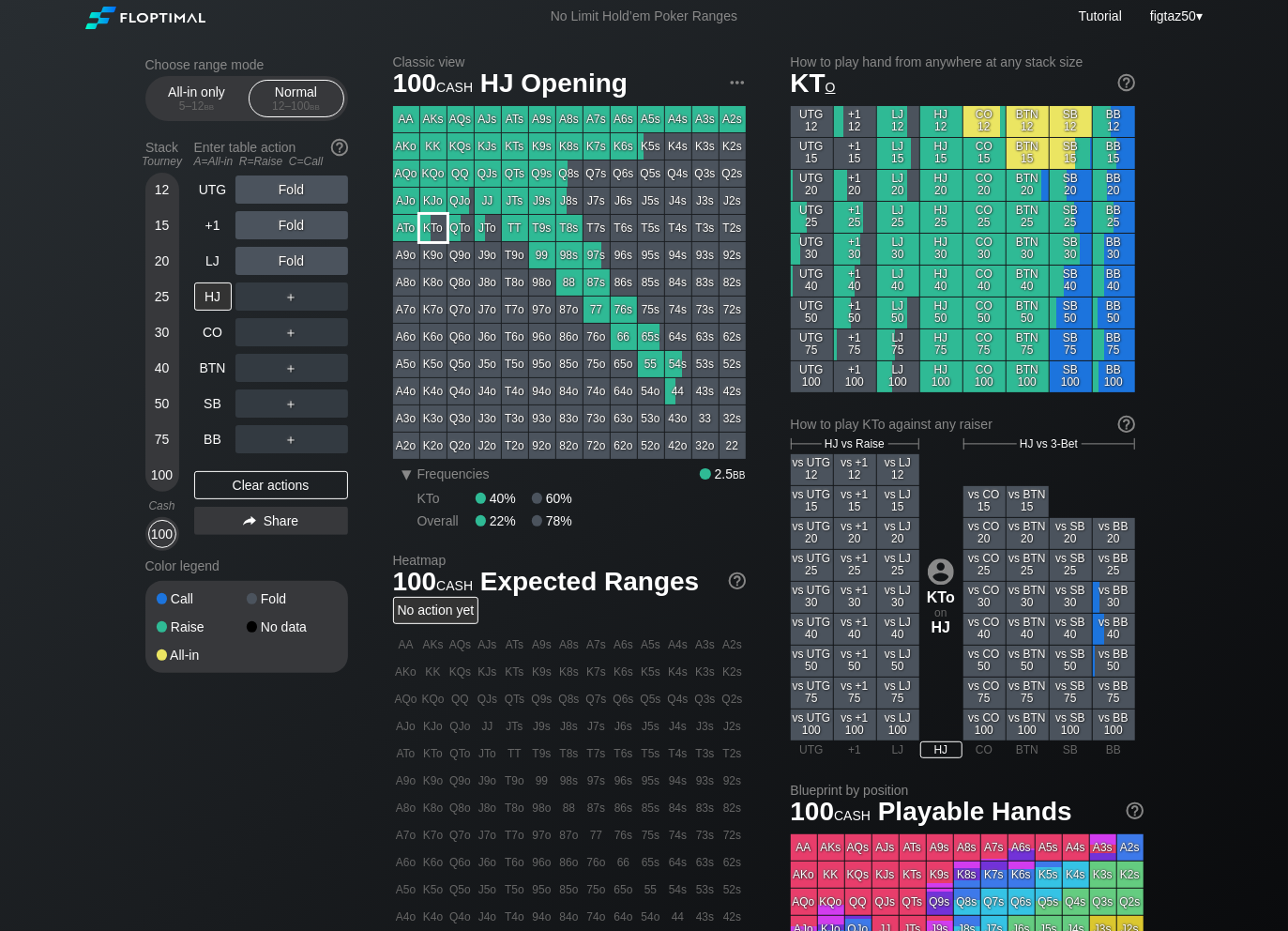
click at [427, 226] on div "KTo" at bounding box center [434, 228] width 27 height 27
click at [433, 229] on div "KTo" at bounding box center [434, 228] width 27 height 27
click at [222, 194] on div "UTG" at bounding box center [212, 189] width 37 height 29
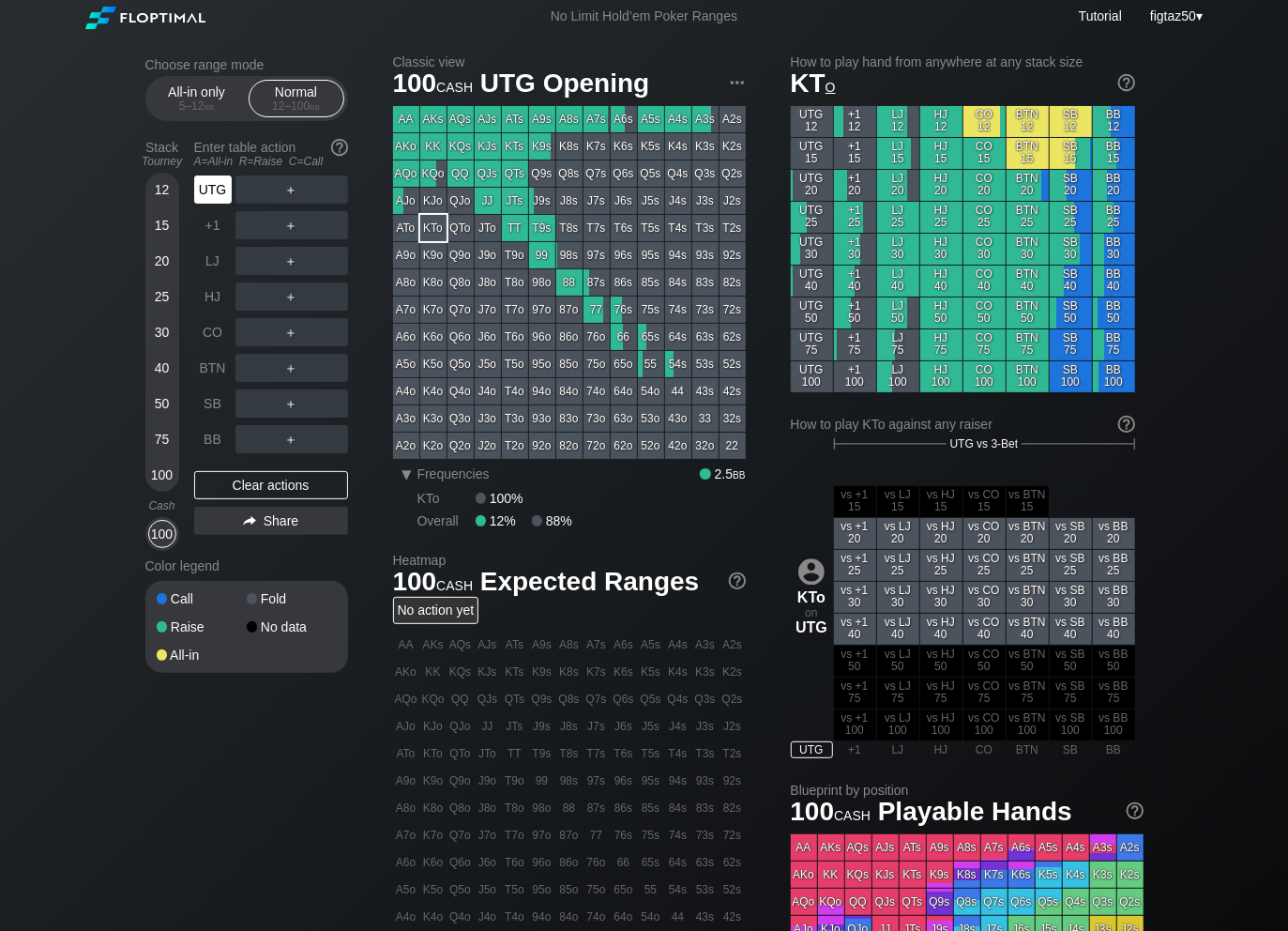
click at [222, 194] on div "UTG" at bounding box center [212, 189] width 37 height 29
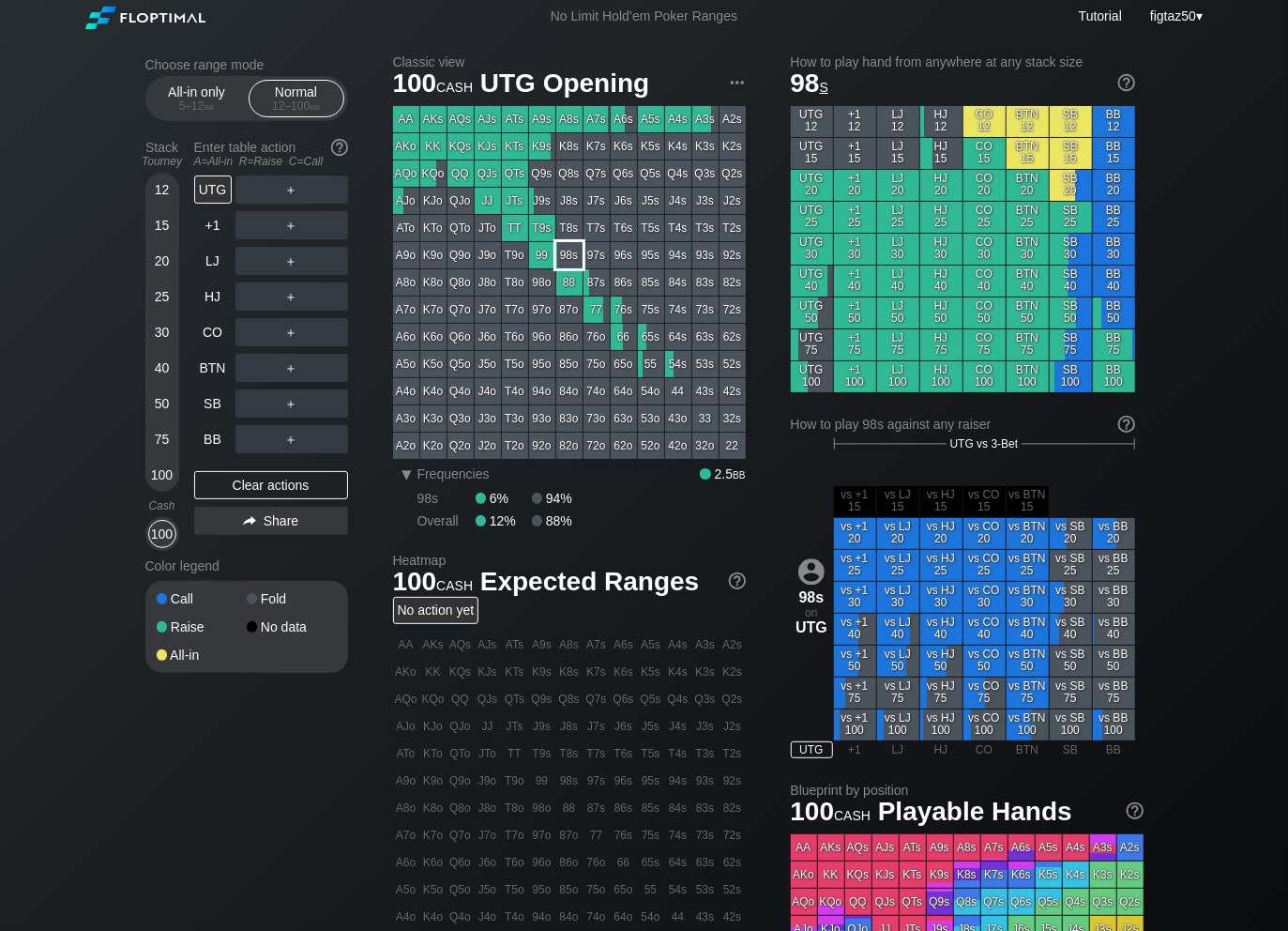
click at [571, 261] on div "98s" at bounding box center [570, 255] width 27 height 27
click at [214, 407] on div "SB" at bounding box center [212, 404] width 37 height 29
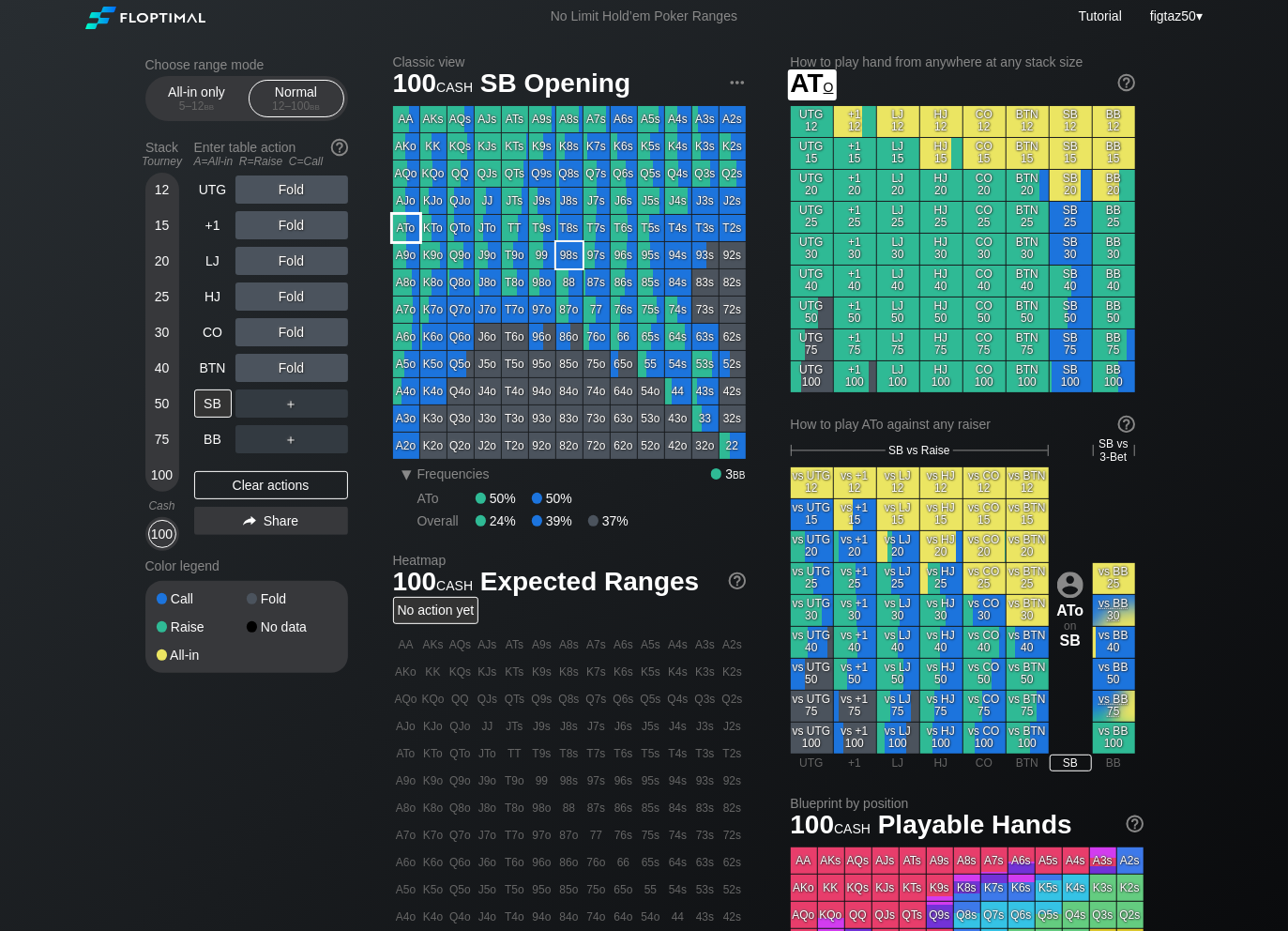
click at [404, 228] on div "ATo" at bounding box center [406, 228] width 27 height 27
click at [406, 229] on div "ATo" at bounding box center [406, 228] width 27 height 27
click at [162, 536] on div "100" at bounding box center [163, 534] width 29 height 29
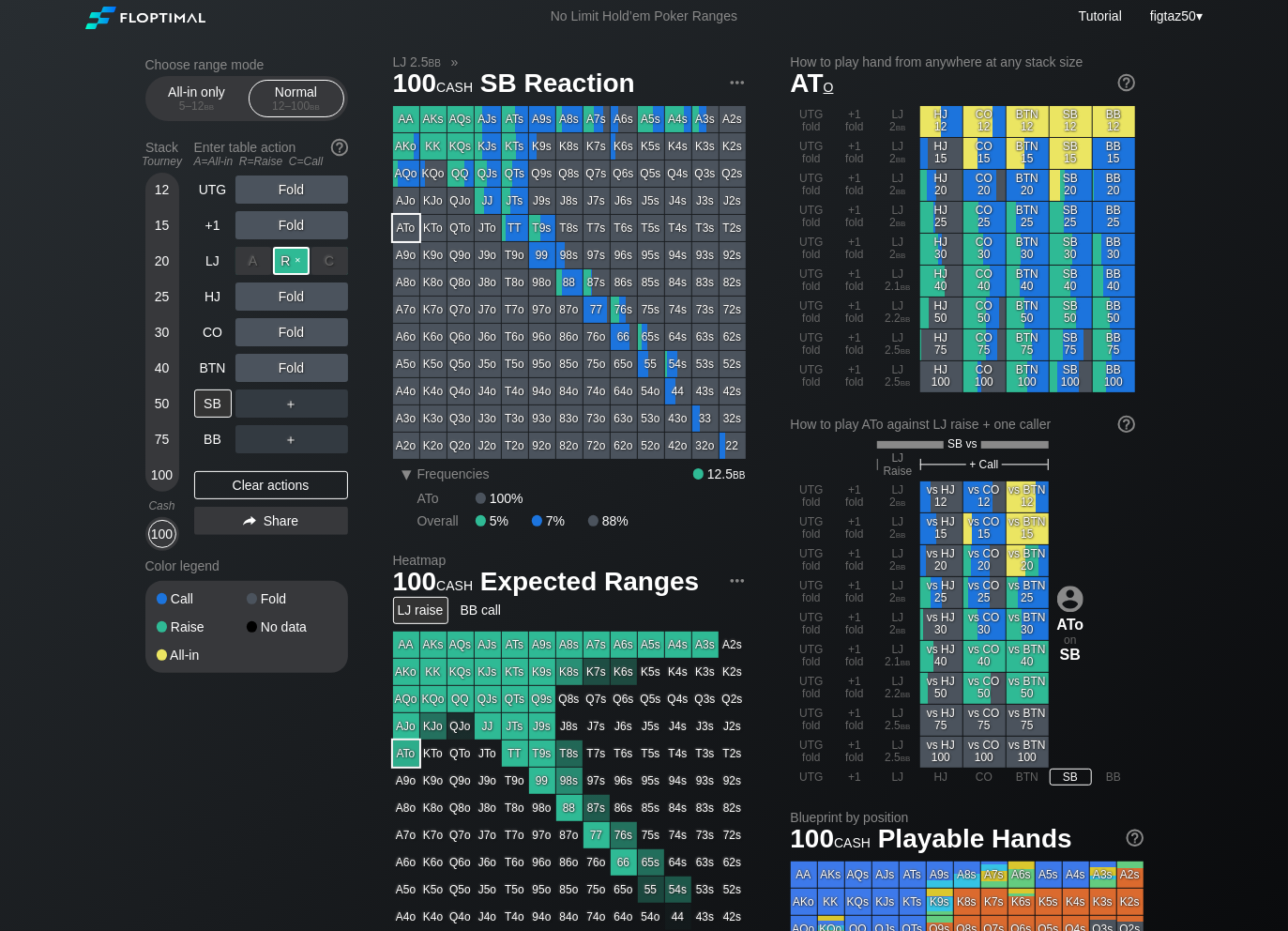
click at [287, 258] on div "R ✕" at bounding box center [291, 261] width 36 height 29
click at [210, 407] on div "SB" at bounding box center [212, 404] width 37 height 29
click at [244, 484] on div "Clear actions" at bounding box center [271, 485] width 154 height 29
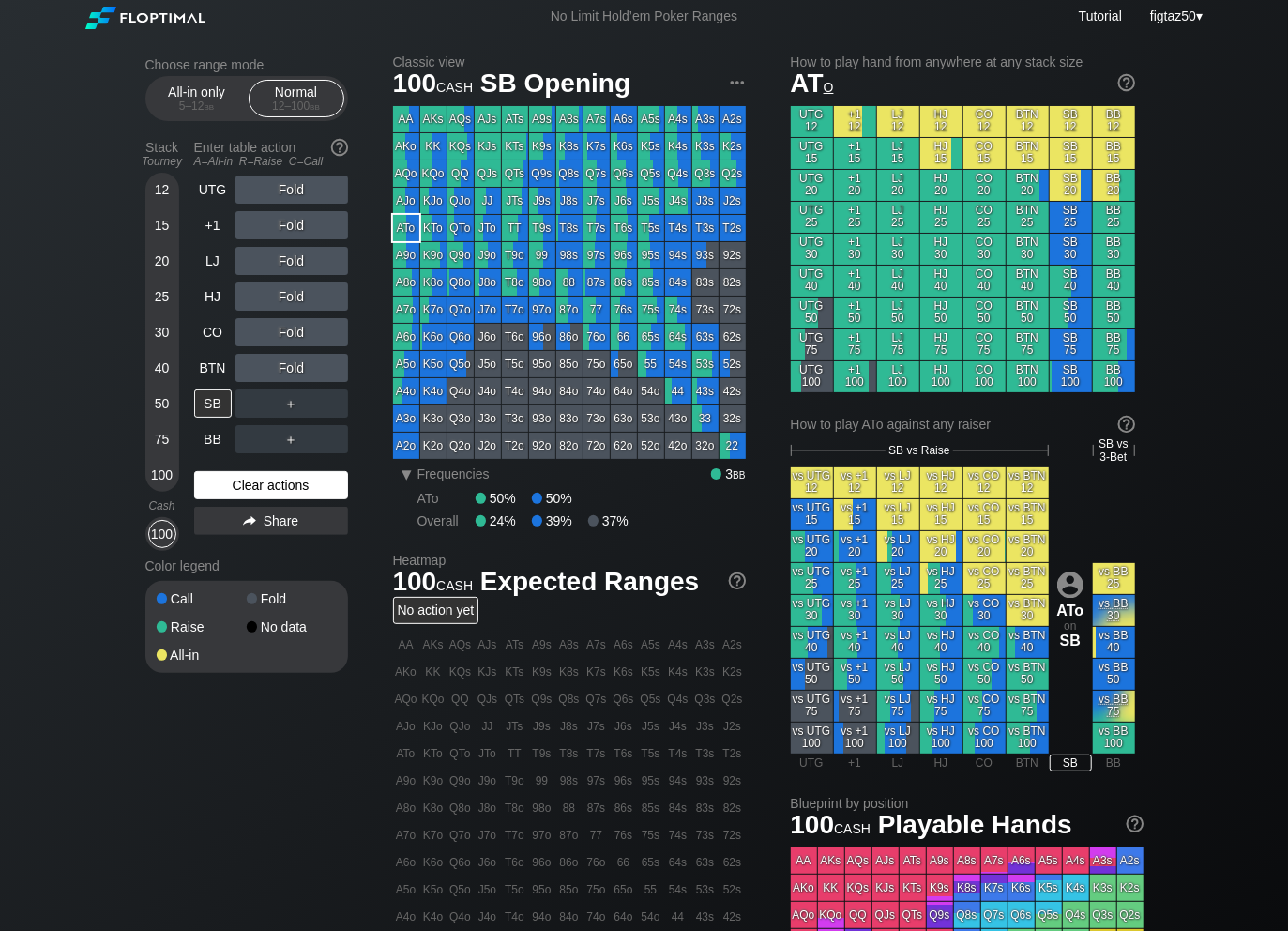
click at [244, 484] on div "Clear actions" at bounding box center [271, 485] width 154 height 29
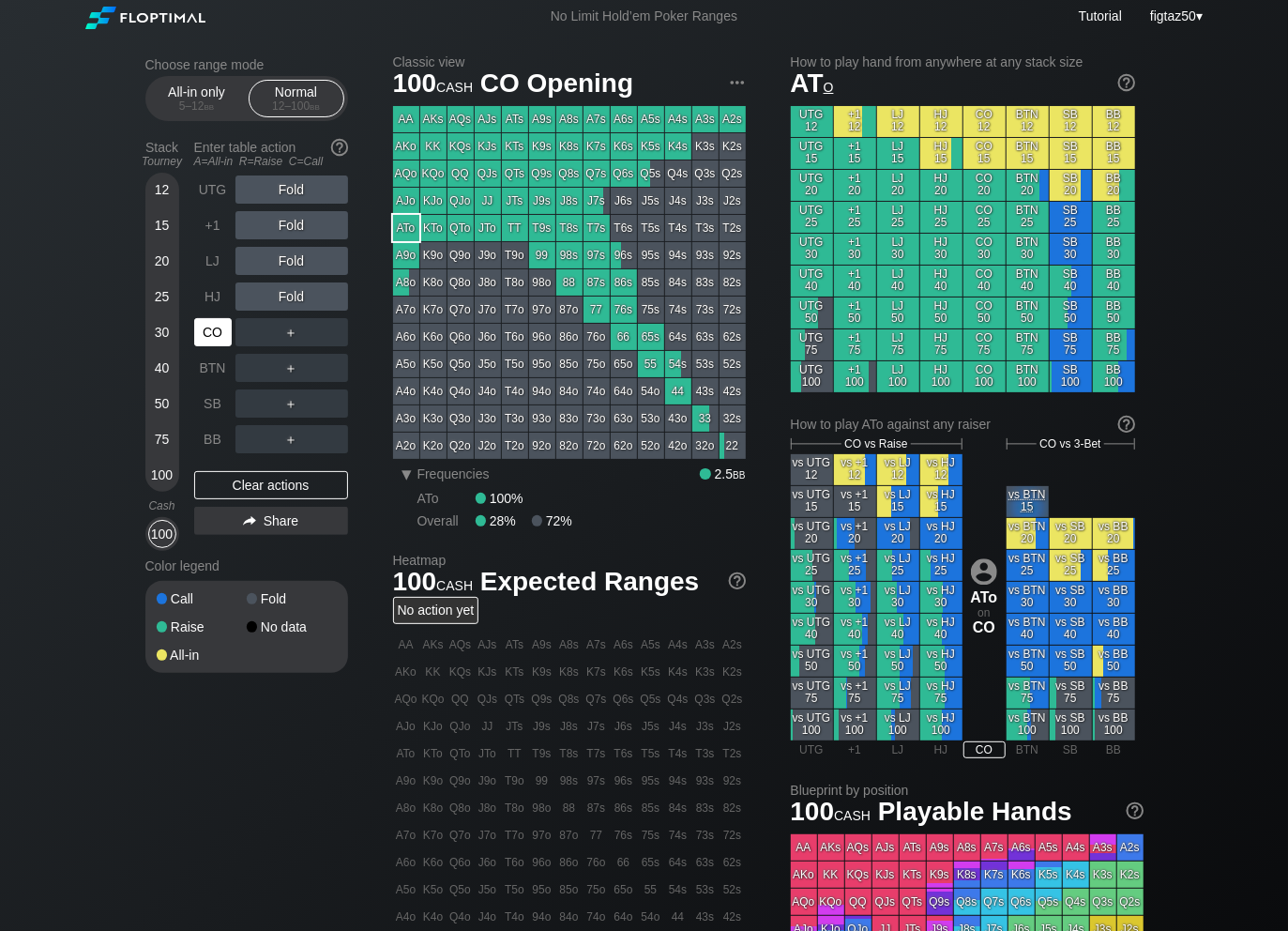
click at [227, 328] on div "CO" at bounding box center [212, 332] width 37 height 29
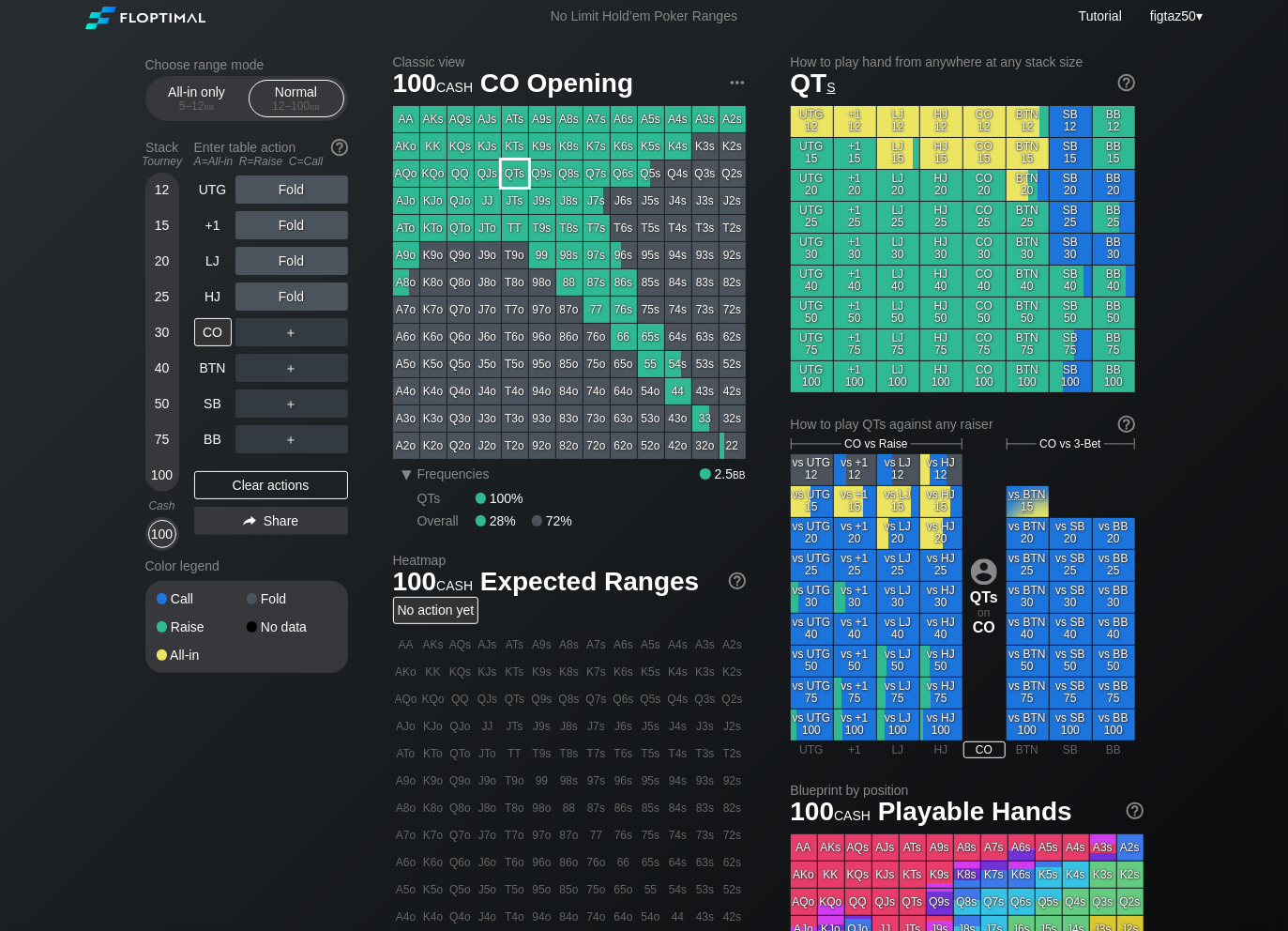
click at [518, 171] on div "QTs" at bounding box center [515, 174] width 27 height 27
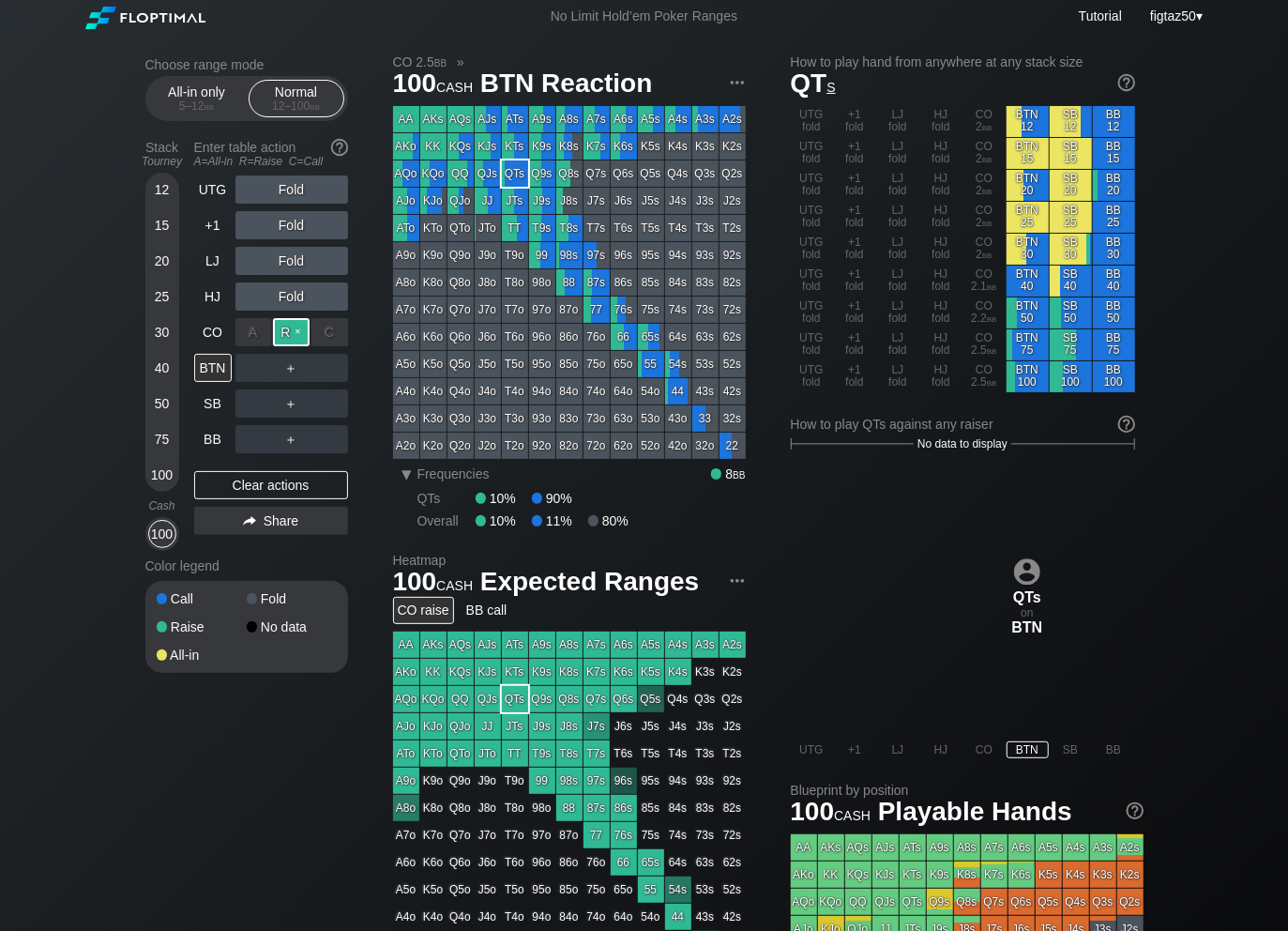
click at [288, 327] on div "R ✕" at bounding box center [291, 332] width 36 height 29
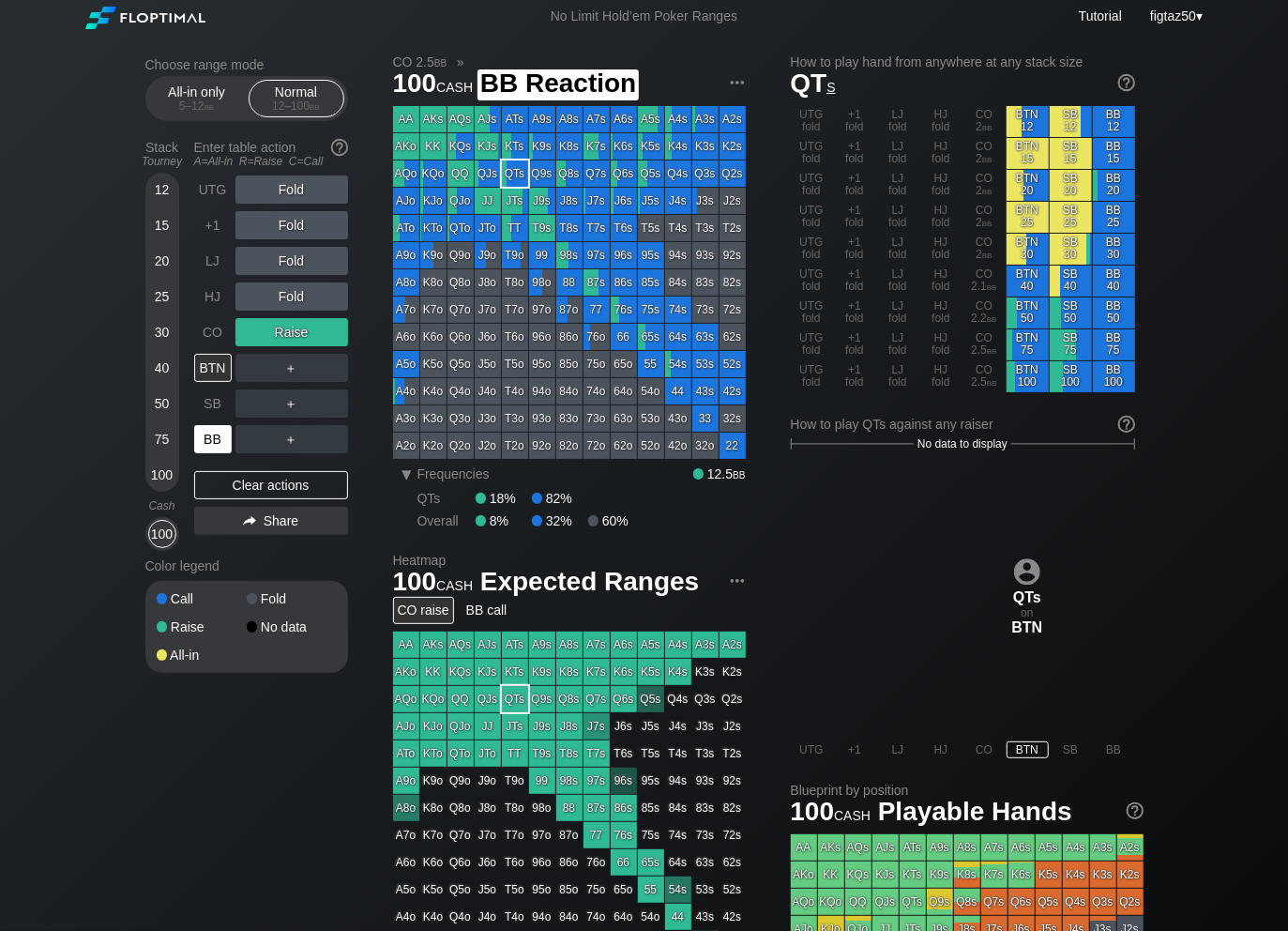
click at [214, 442] on div "BB" at bounding box center [212, 440] width 37 height 29
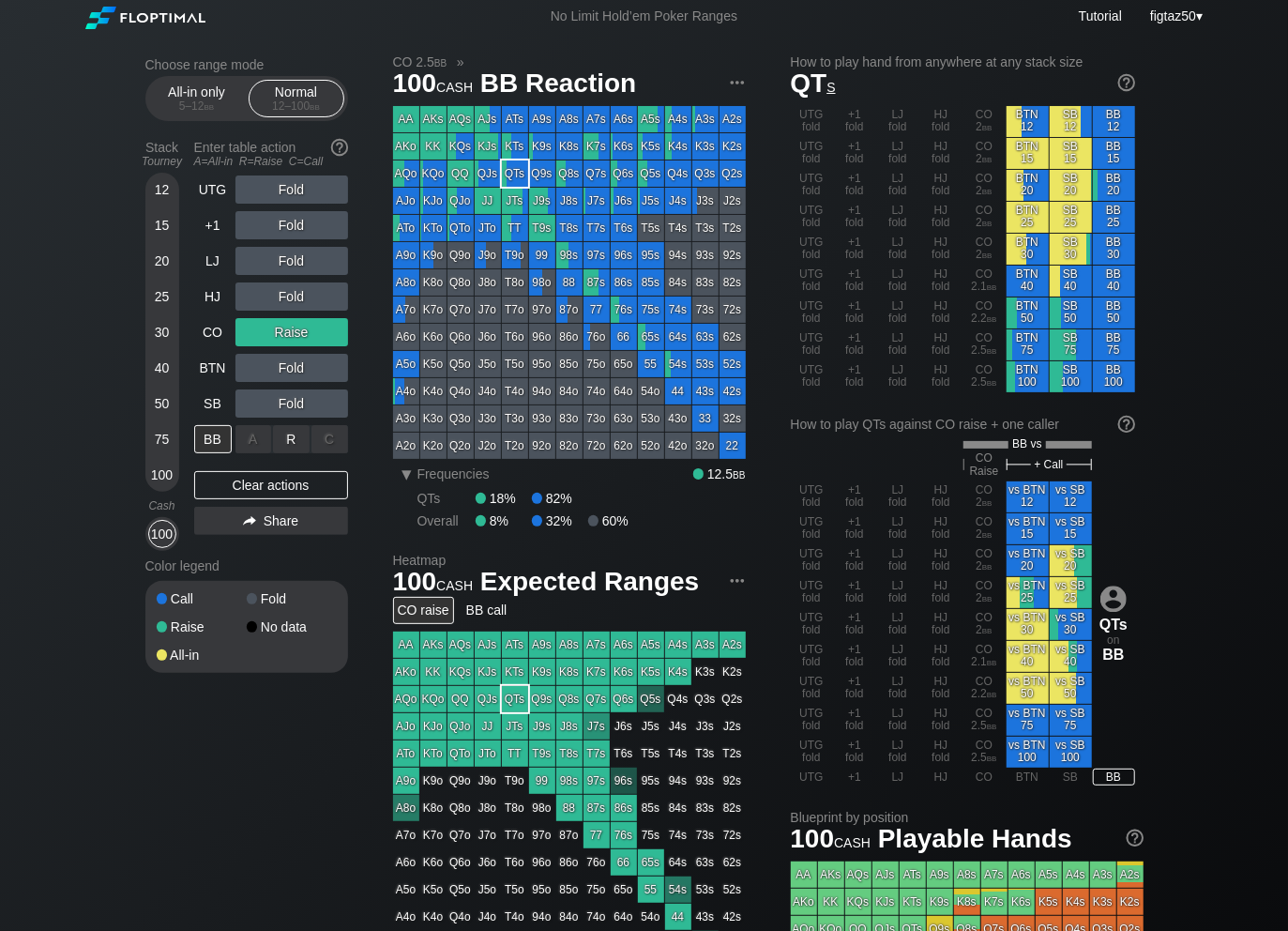
click at [326, 438] on div "C ✕" at bounding box center [329, 440] width 36 height 29
click at [215, 303] on div "HJ" at bounding box center [212, 297] width 37 height 29
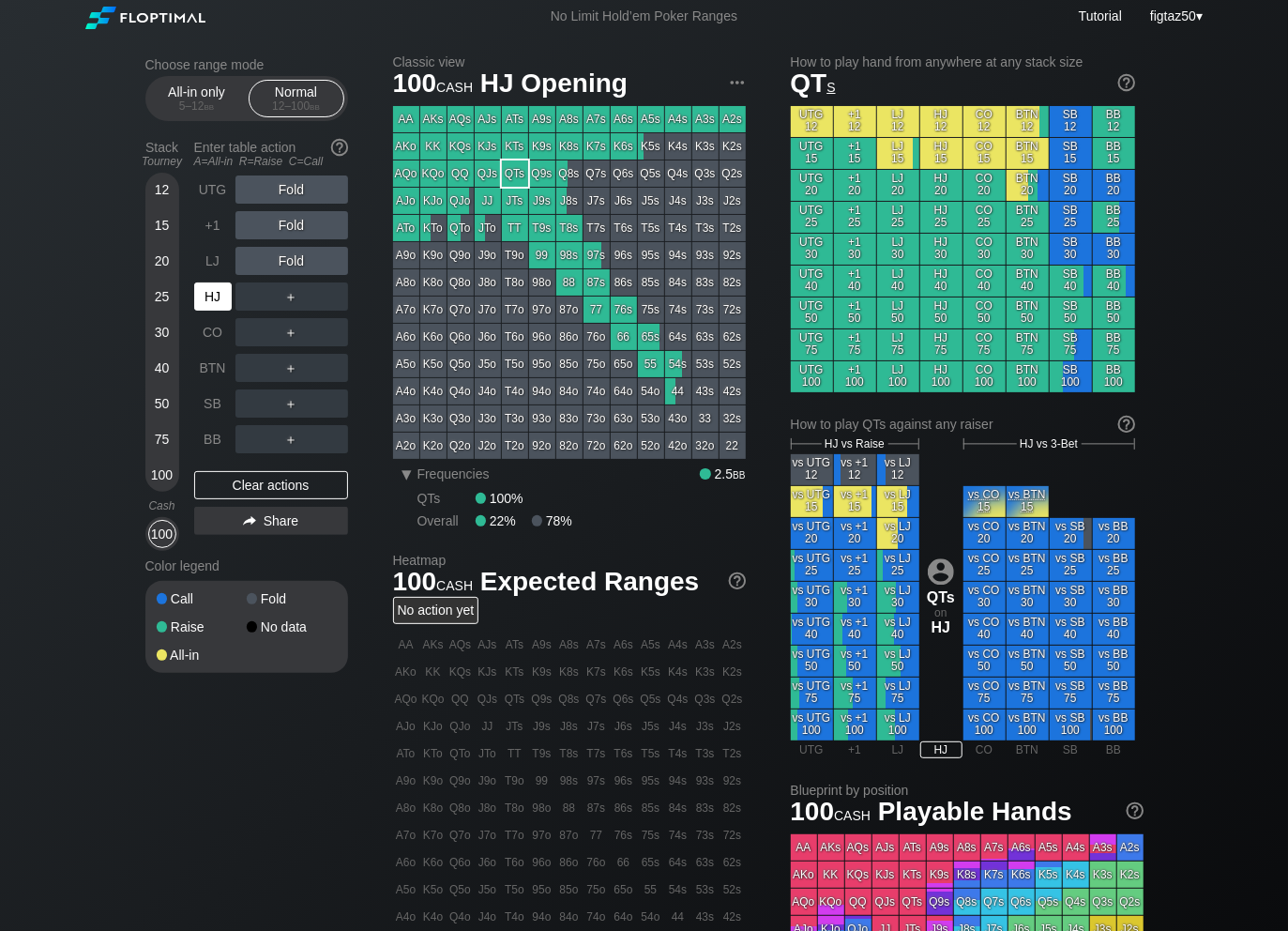
click at [215, 303] on div "HJ" at bounding box center [212, 297] width 37 height 29
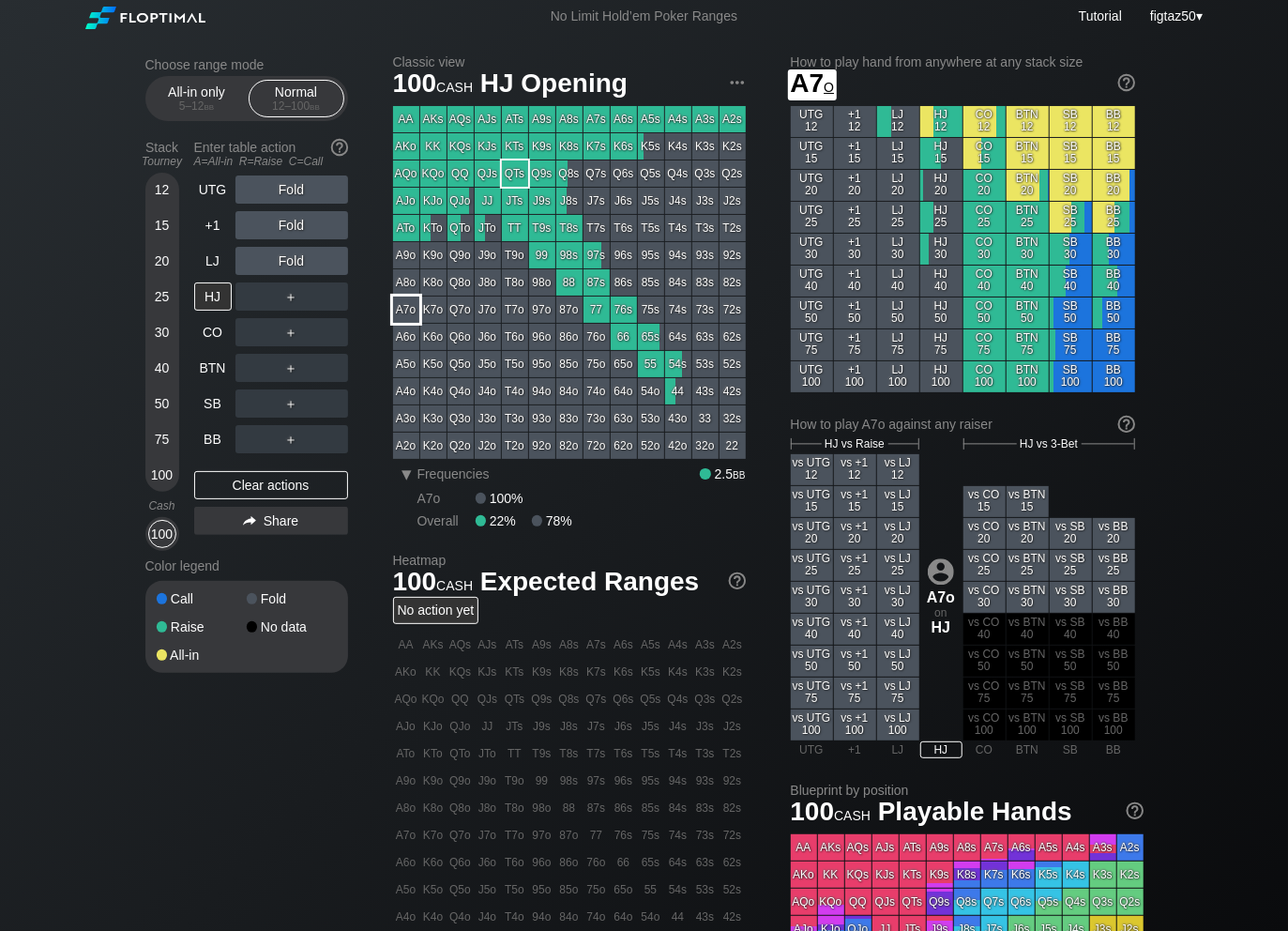
click at [413, 305] on div "A7o" at bounding box center [406, 310] width 27 height 27
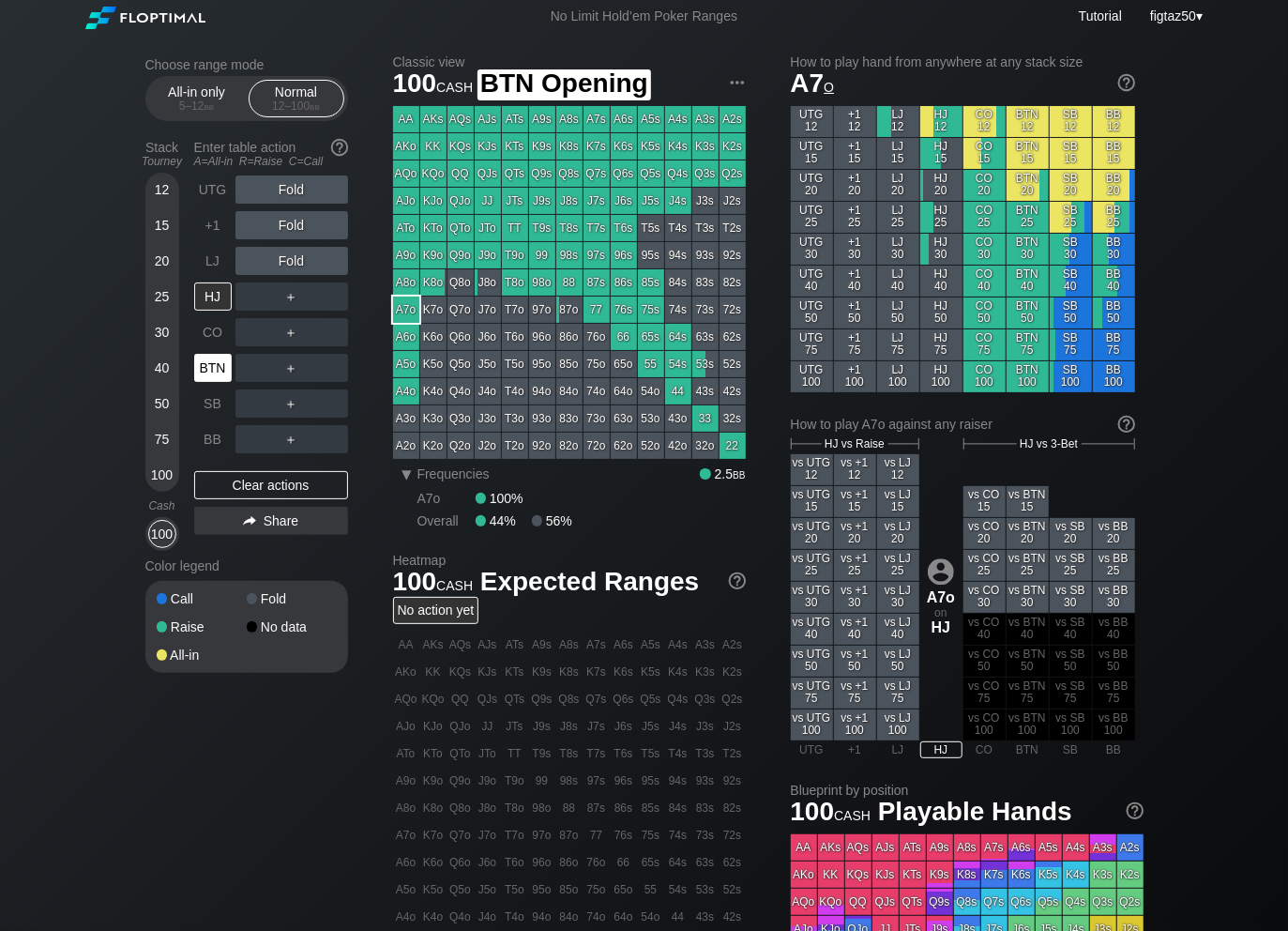
click at [217, 366] on div "BTN" at bounding box center [212, 368] width 37 height 29
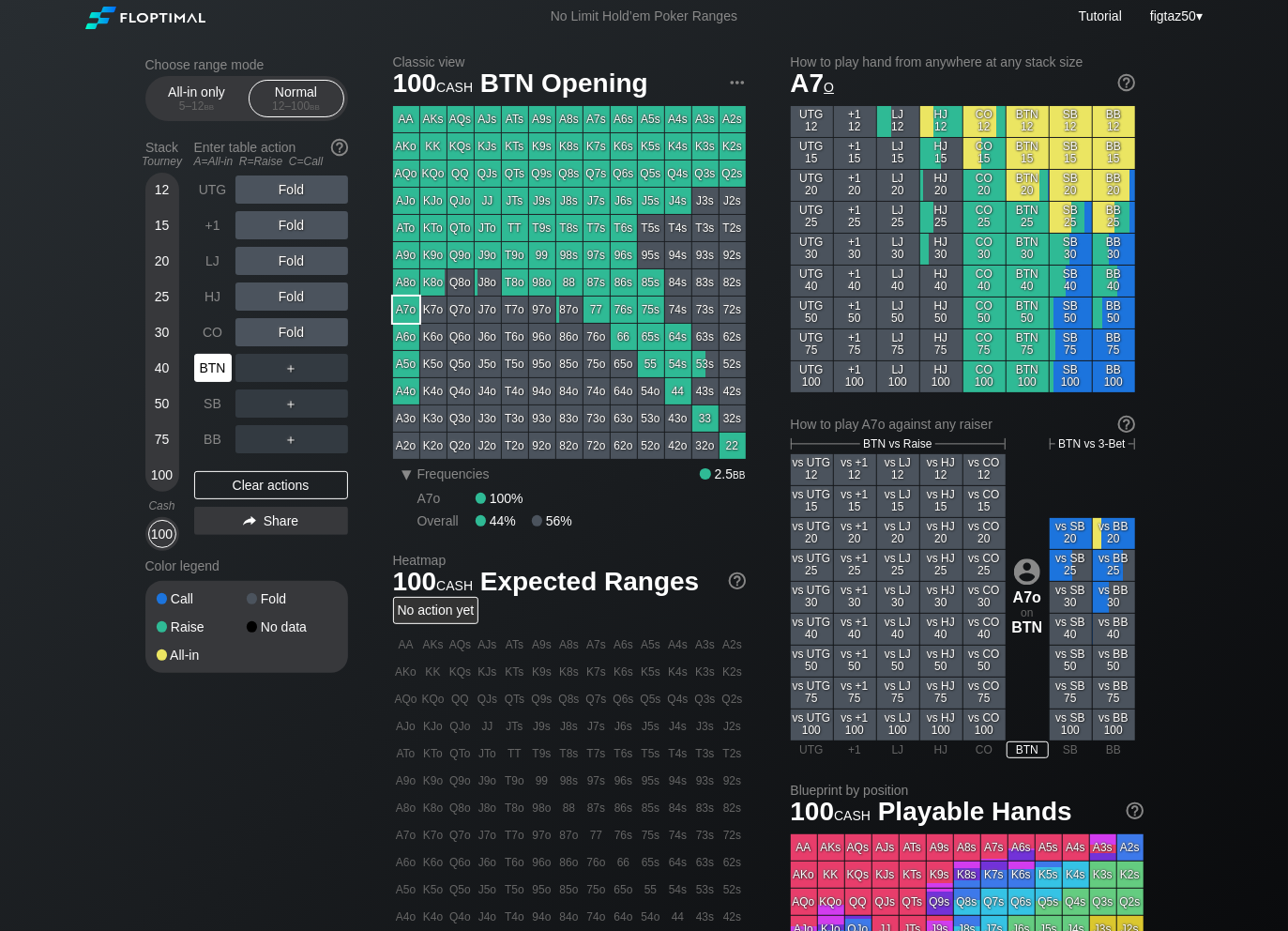
click at [217, 366] on div "BTN" at bounding box center [212, 368] width 37 height 29
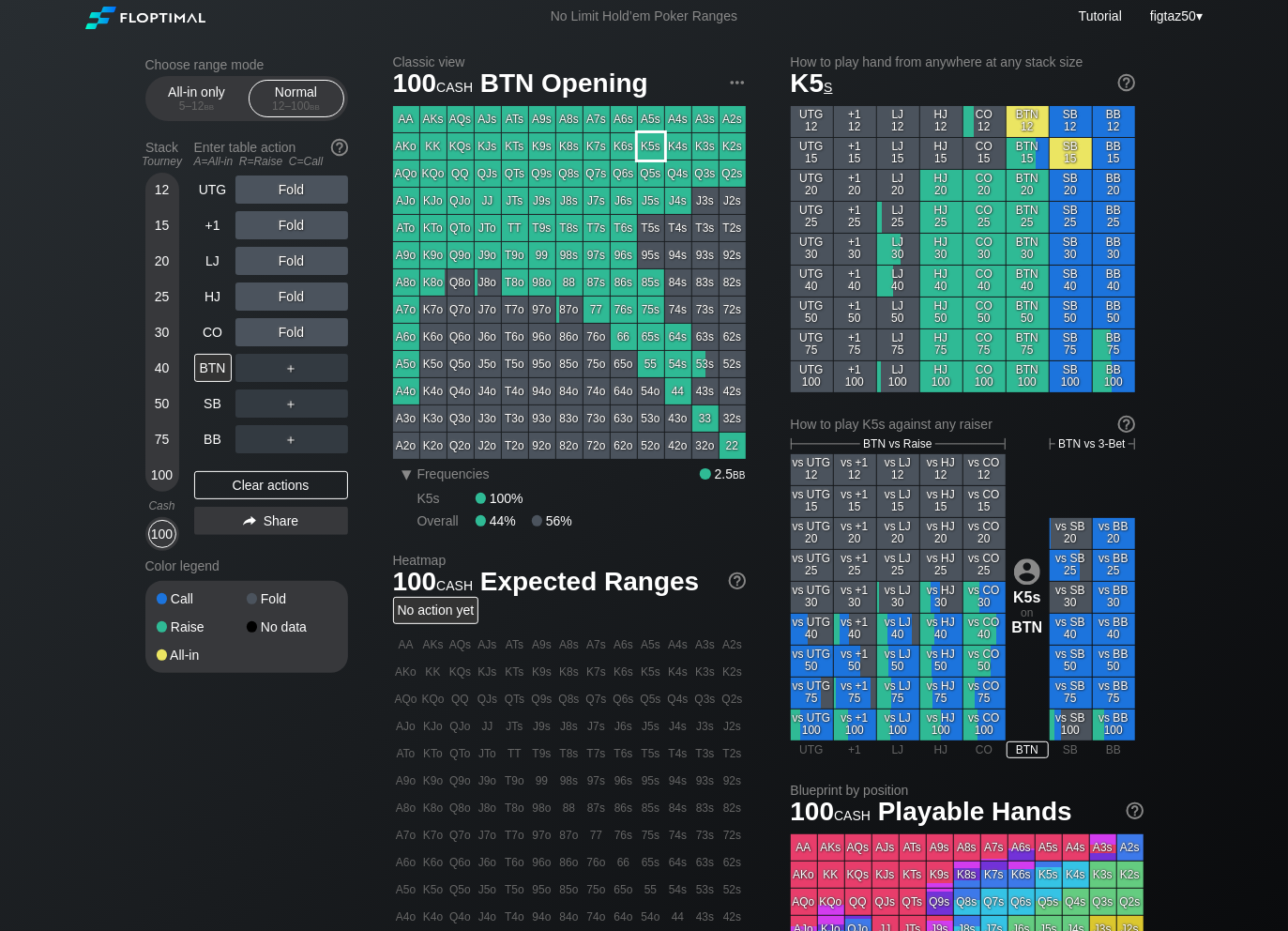
click at [655, 139] on div "K5s" at bounding box center [651, 147] width 27 height 27
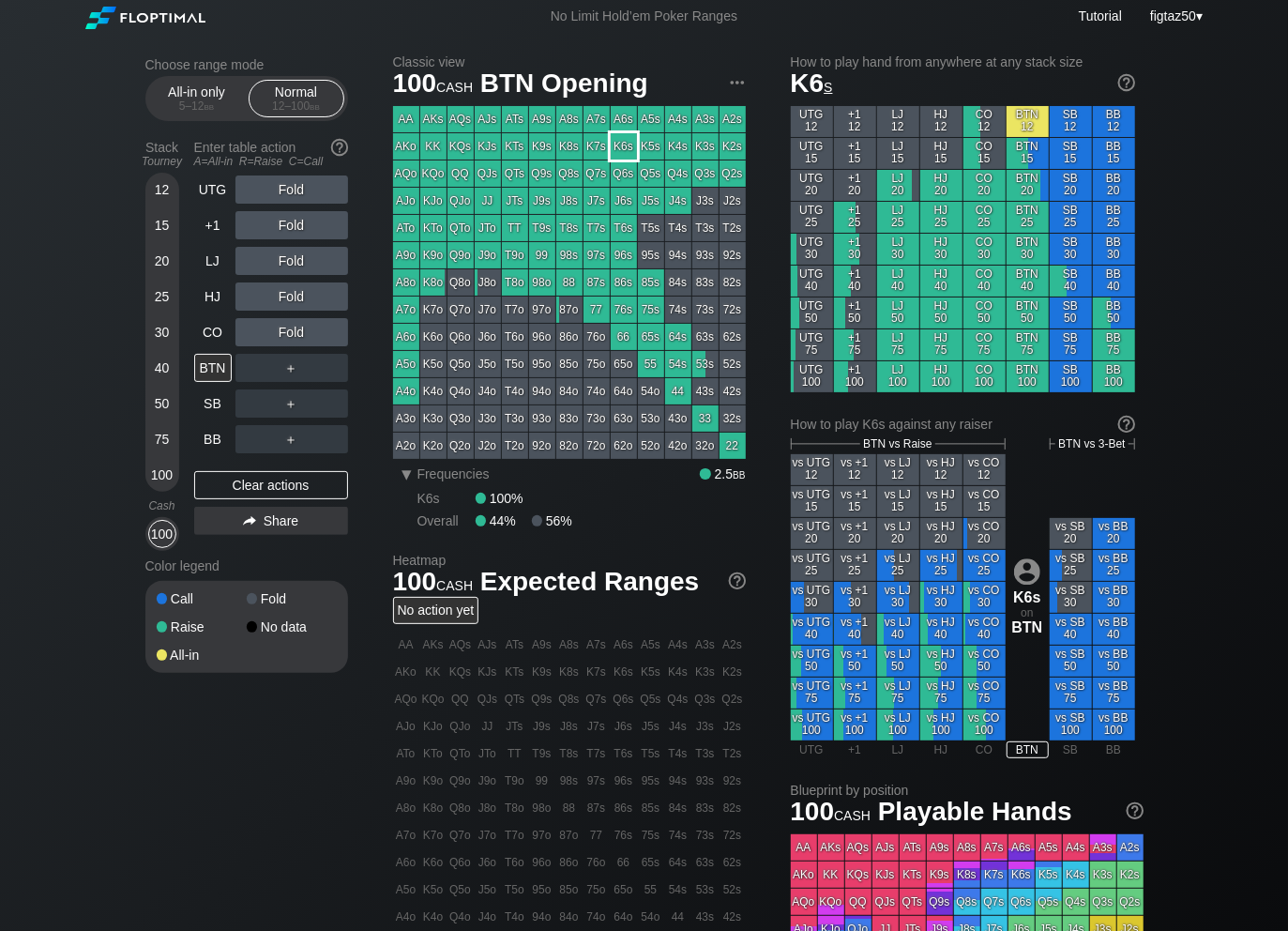
click at [624, 140] on div "K6s" at bounding box center [624, 147] width 27 height 27
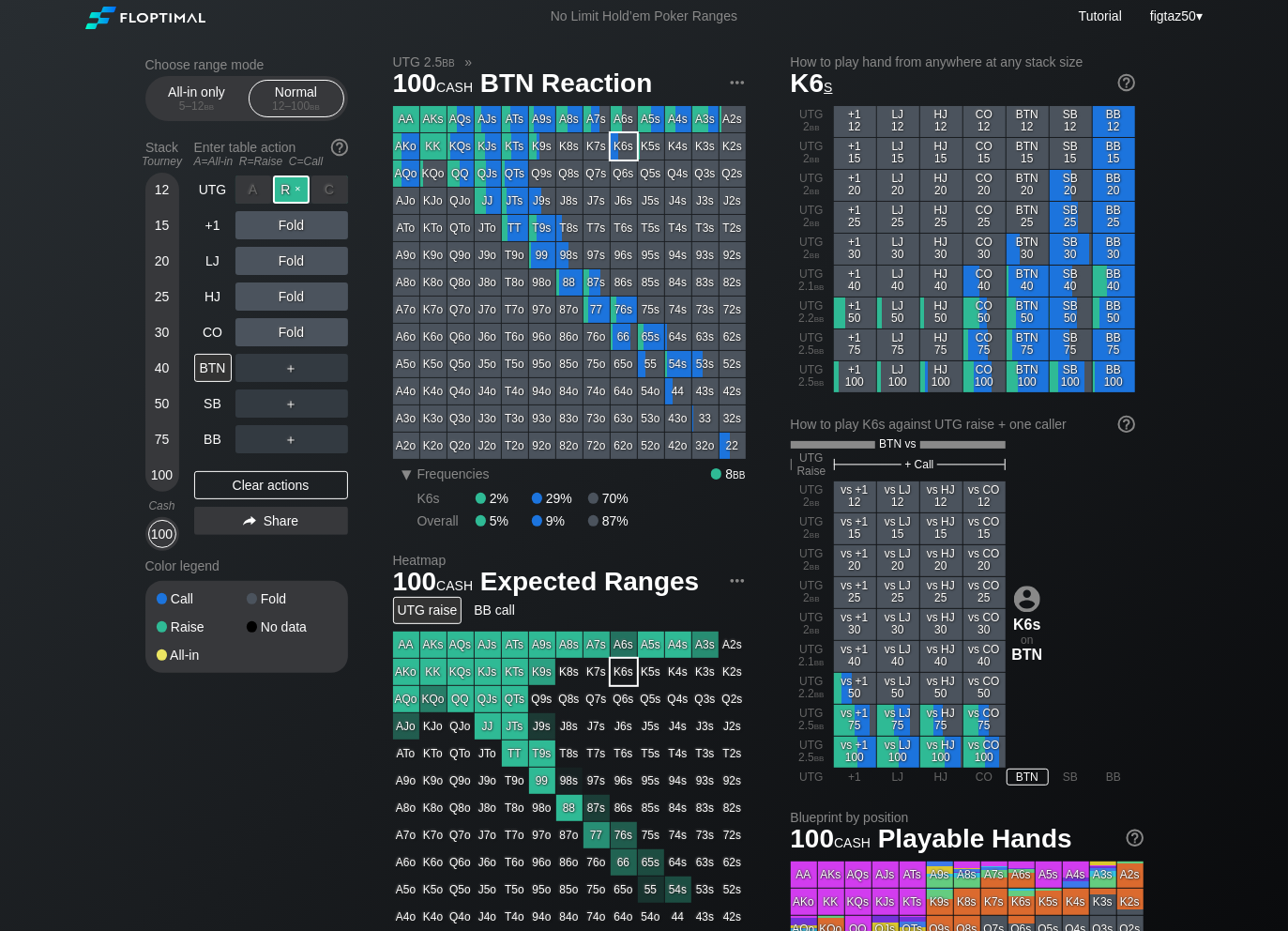
click at [290, 189] on div "R ✕" at bounding box center [291, 189] width 36 height 29
click at [209, 363] on div "BTN" at bounding box center [212, 368] width 37 height 29
click at [287, 480] on div "Clear actions" at bounding box center [271, 485] width 154 height 29
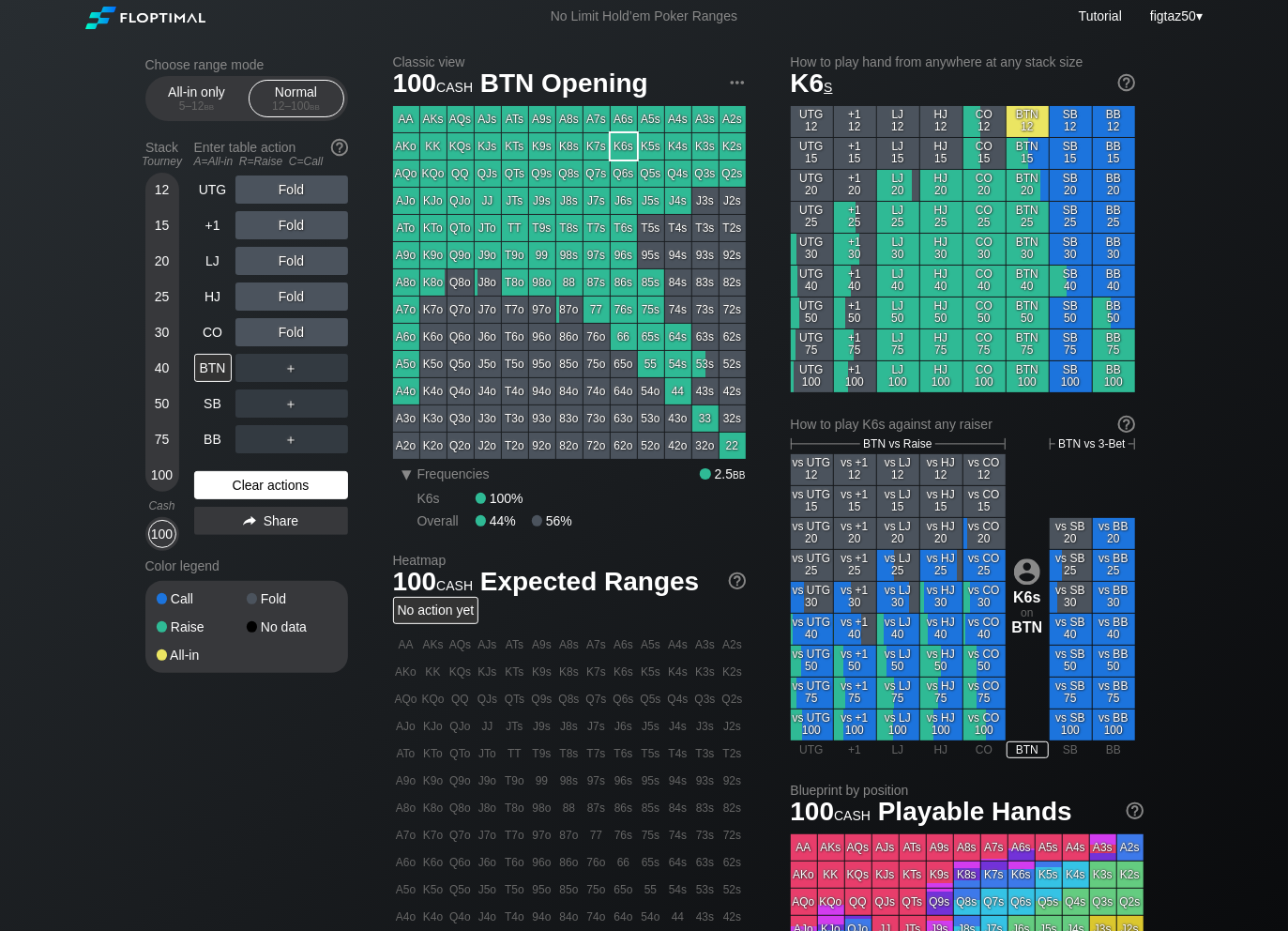
click at [287, 480] on div "Clear actions" at bounding box center [271, 485] width 154 height 29
